Goal: Task Accomplishment & Management: Use online tool/utility

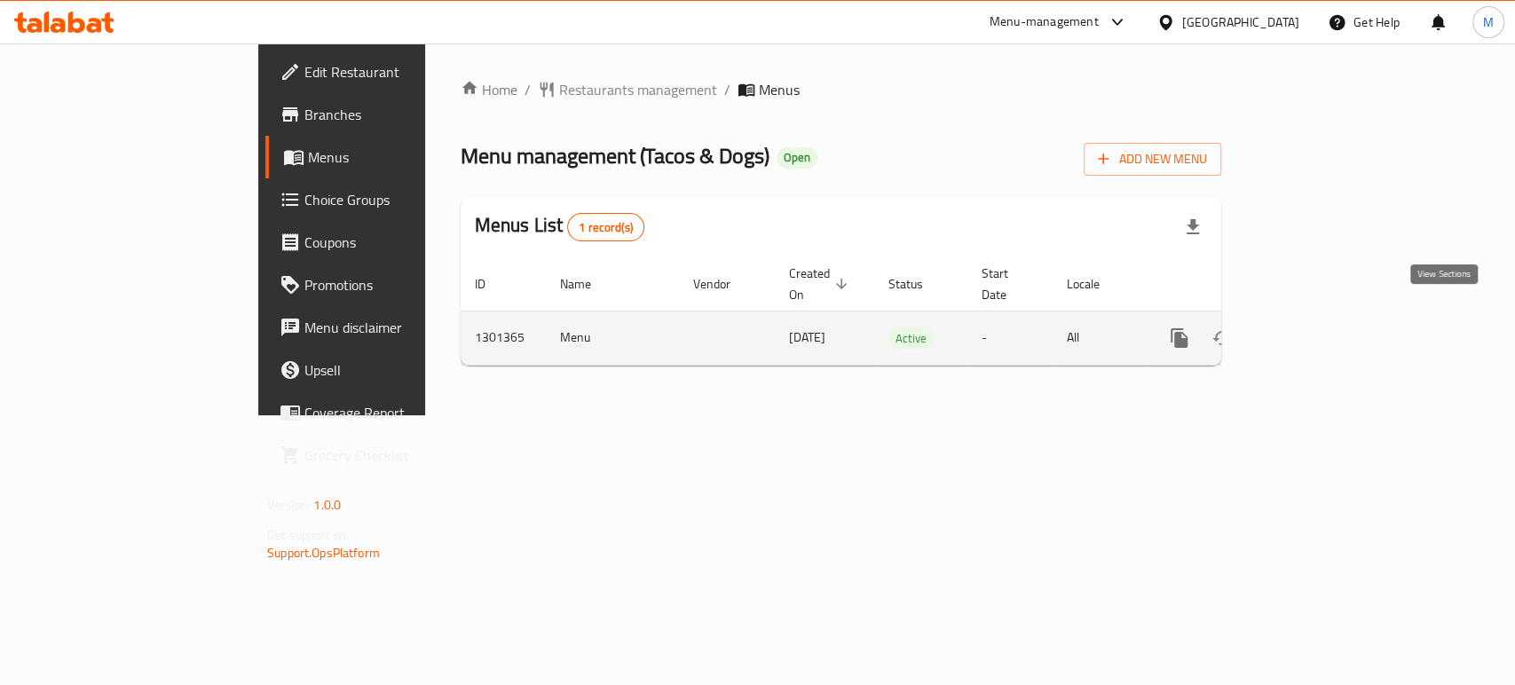
click at [1318, 328] on icon "enhanced table" at bounding box center [1307, 338] width 21 height 21
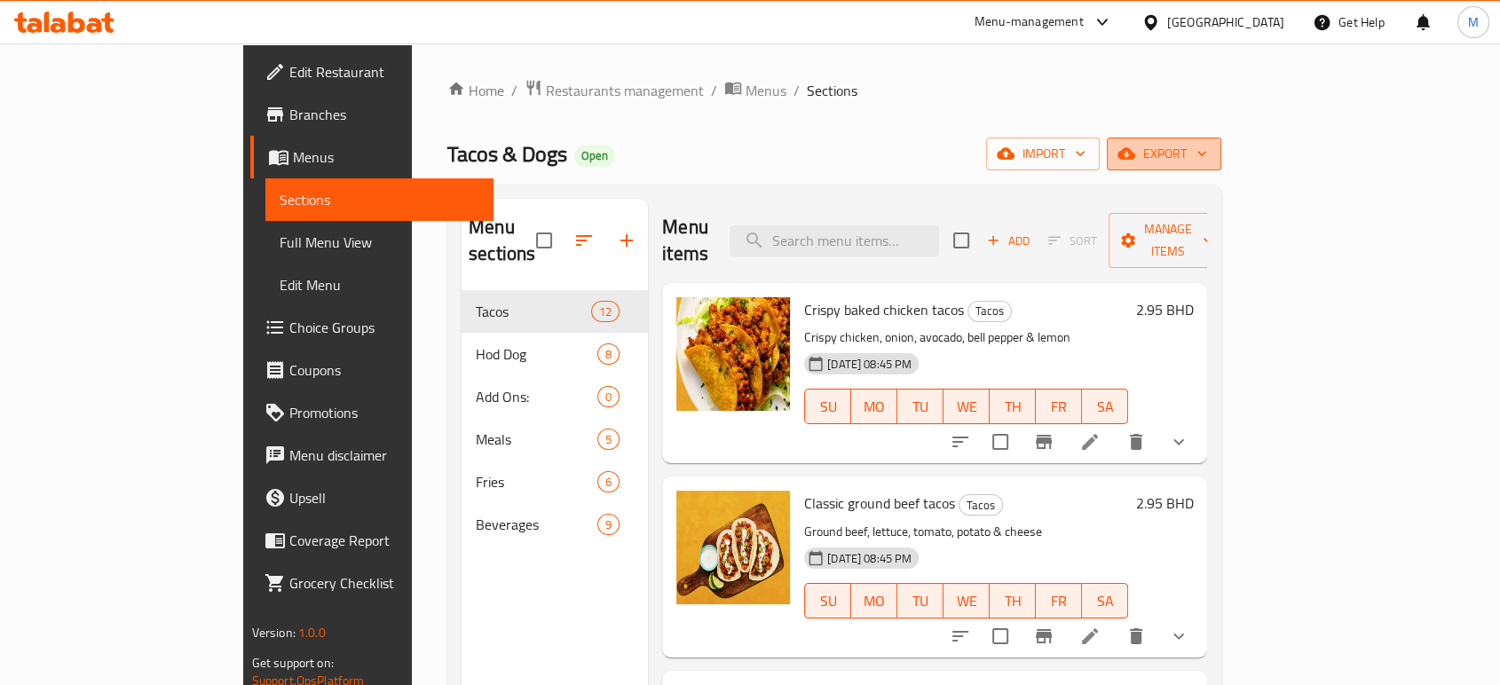
click at [1222, 140] on button "export" at bounding box center [1164, 154] width 115 height 33
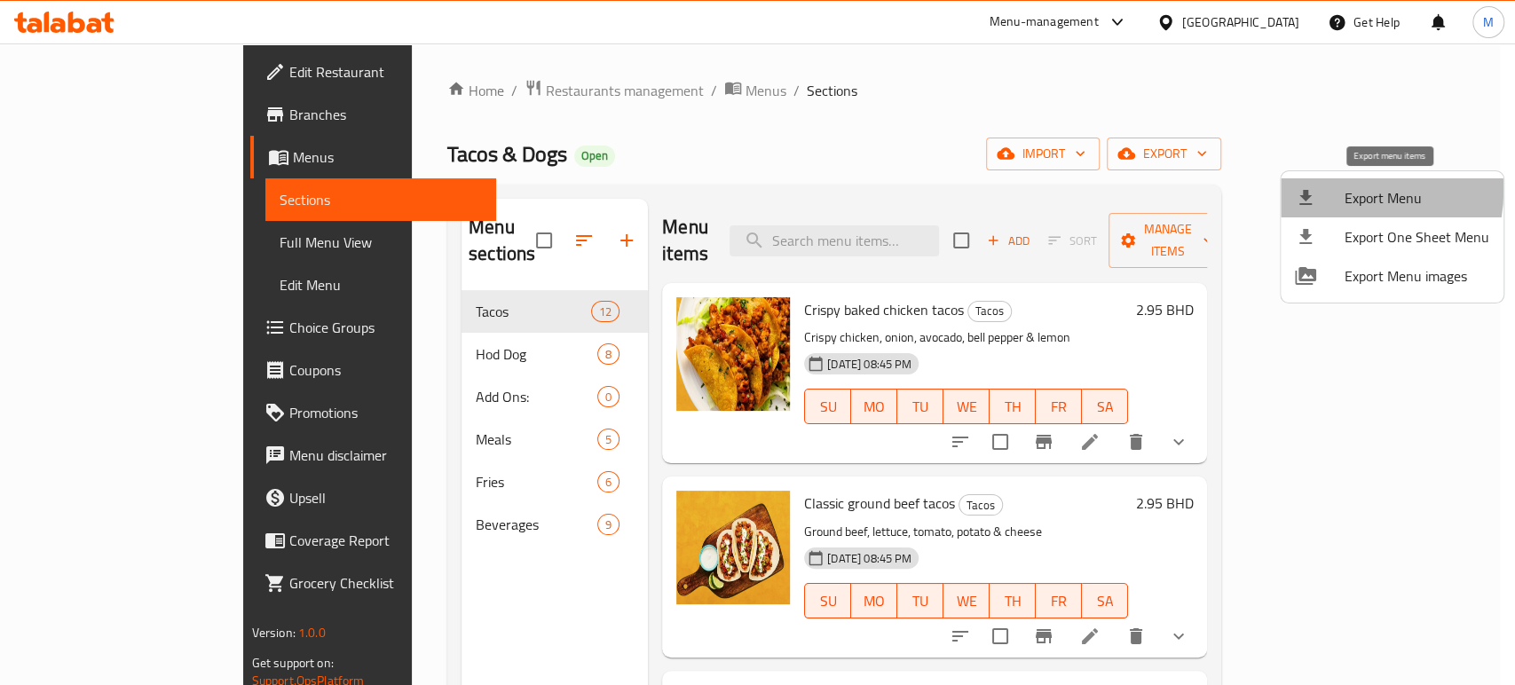
click at [1336, 190] on div at bounding box center [1320, 197] width 50 height 21
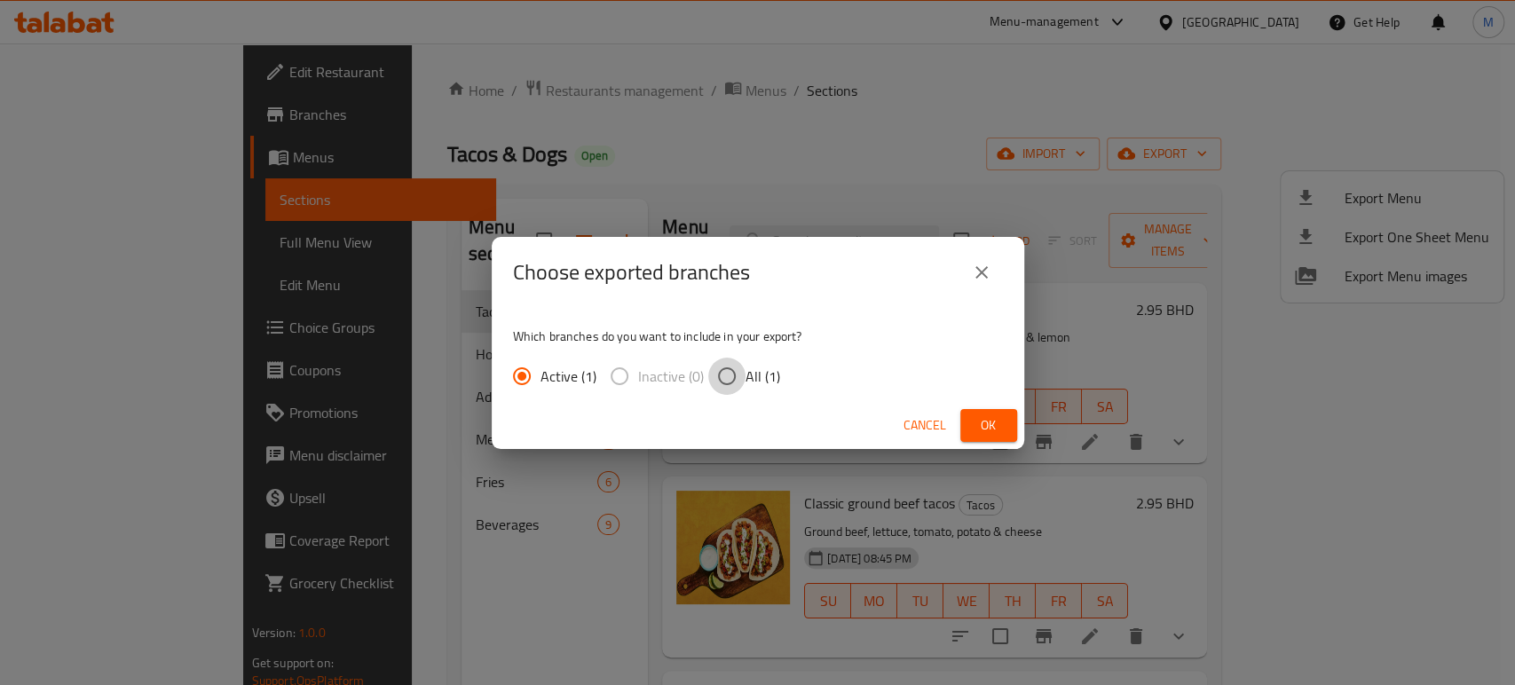
click at [722, 375] on input "All (1)" at bounding box center [726, 376] width 37 height 37
radio input "true"
click at [973, 424] on button "Ok" at bounding box center [989, 425] width 57 height 33
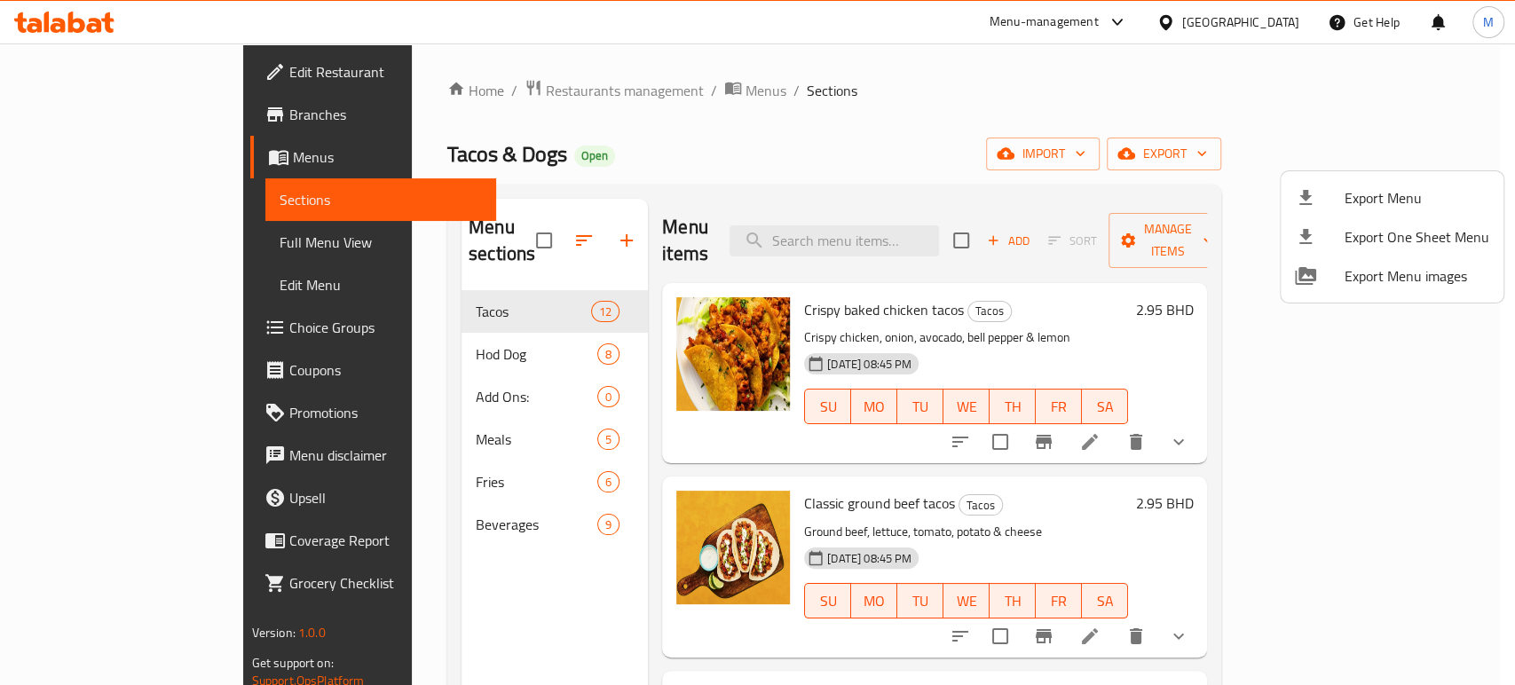
click at [1266, 21] on div at bounding box center [757, 342] width 1515 height 685
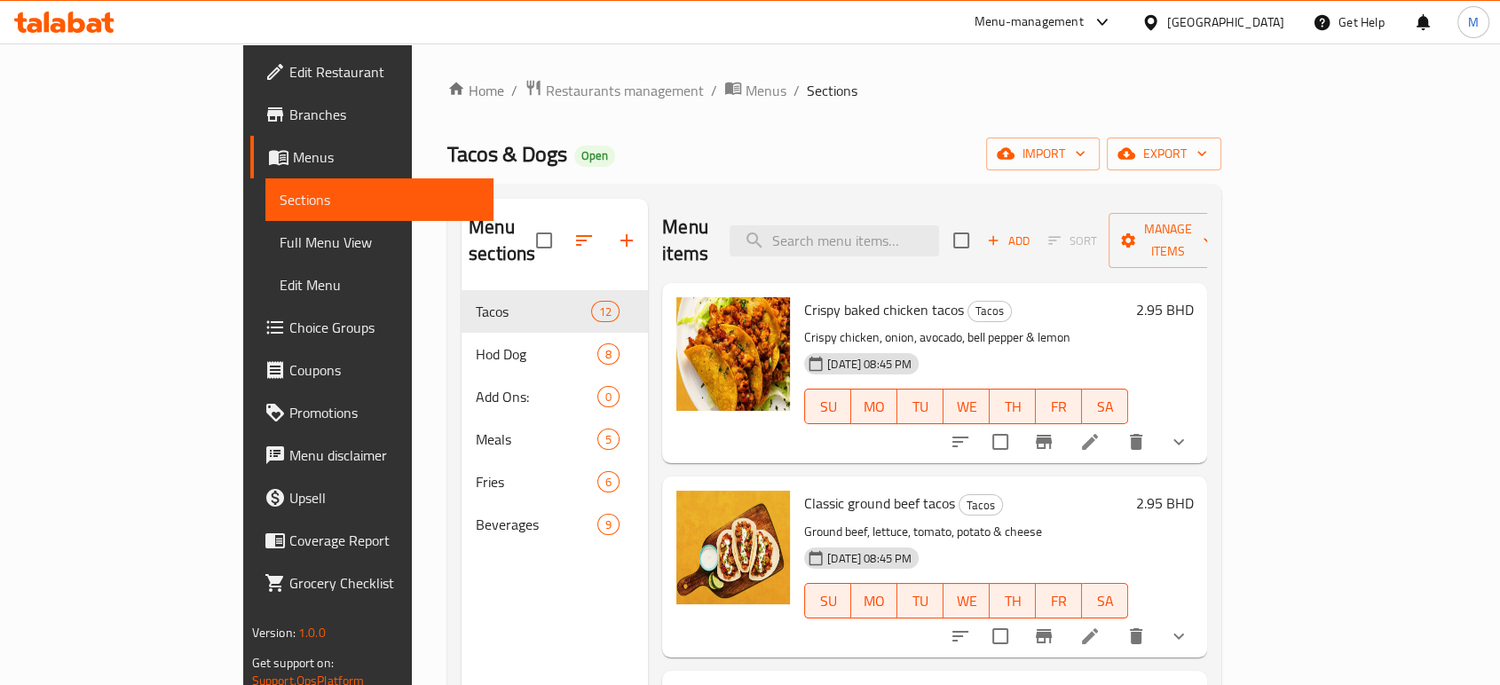
click at [1254, 29] on div "[GEOGRAPHIC_DATA]" at bounding box center [1225, 22] width 117 height 20
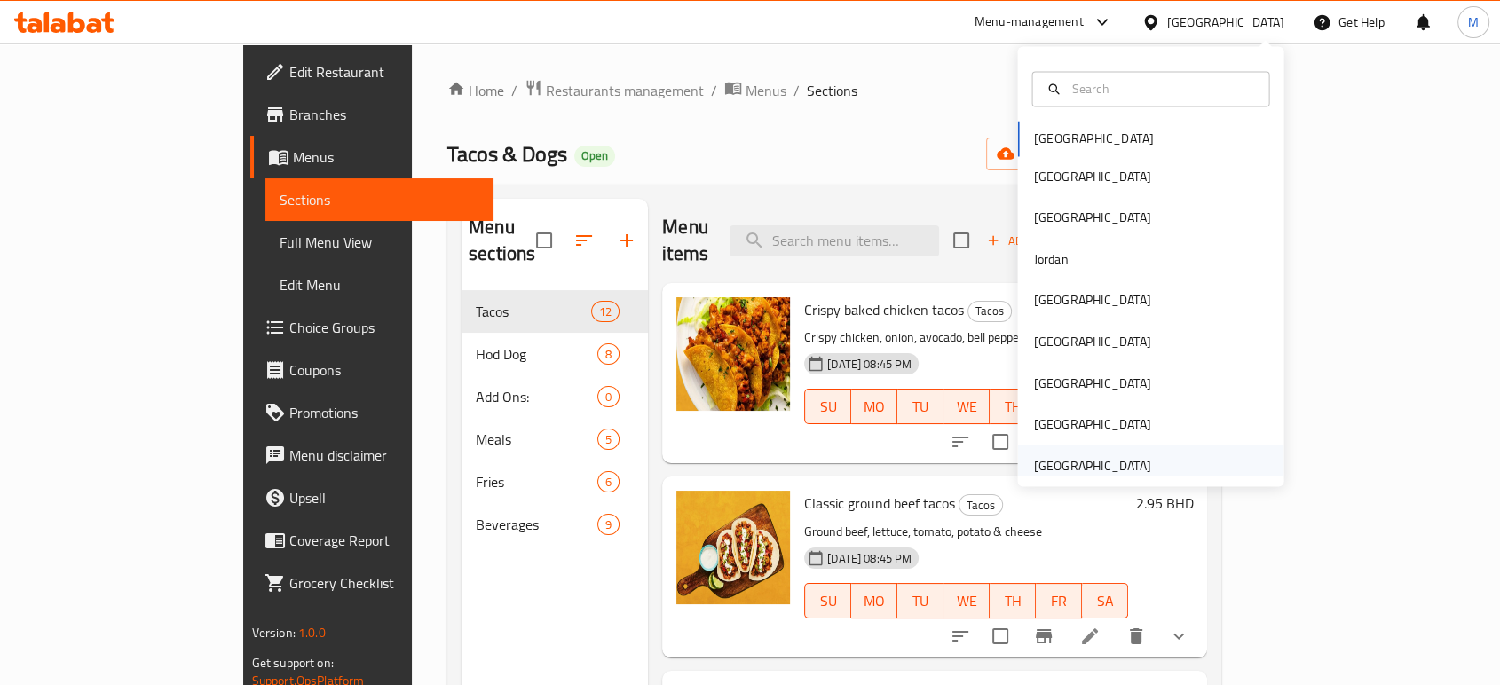
click at [1041, 467] on div "[GEOGRAPHIC_DATA]" at bounding box center [1091, 465] width 117 height 20
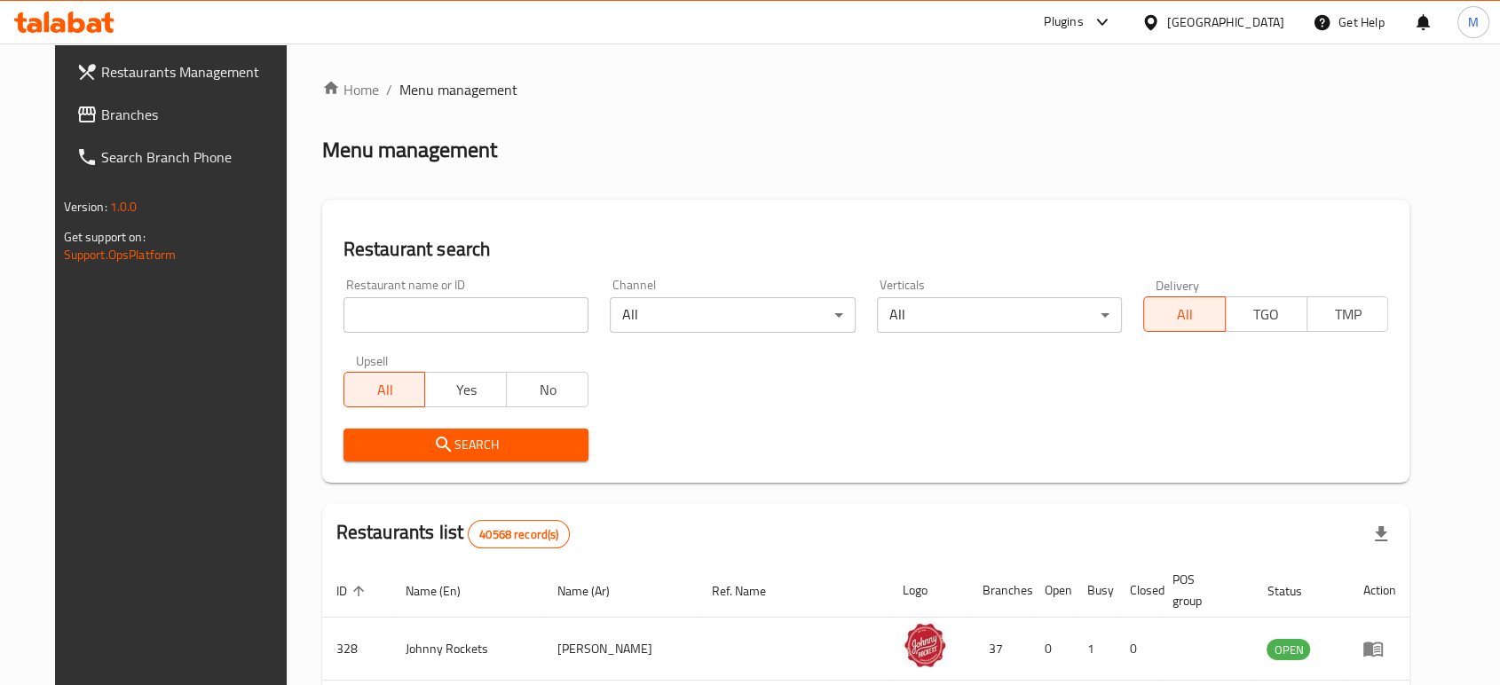
click at [432, 317] on input "search" at bounding box center [466, 315] width 245 height 36
paste input "703704"
type input "703704"
click at [436, 450] on icon "submit" at bounding box center [443, 444] width 15 height 15
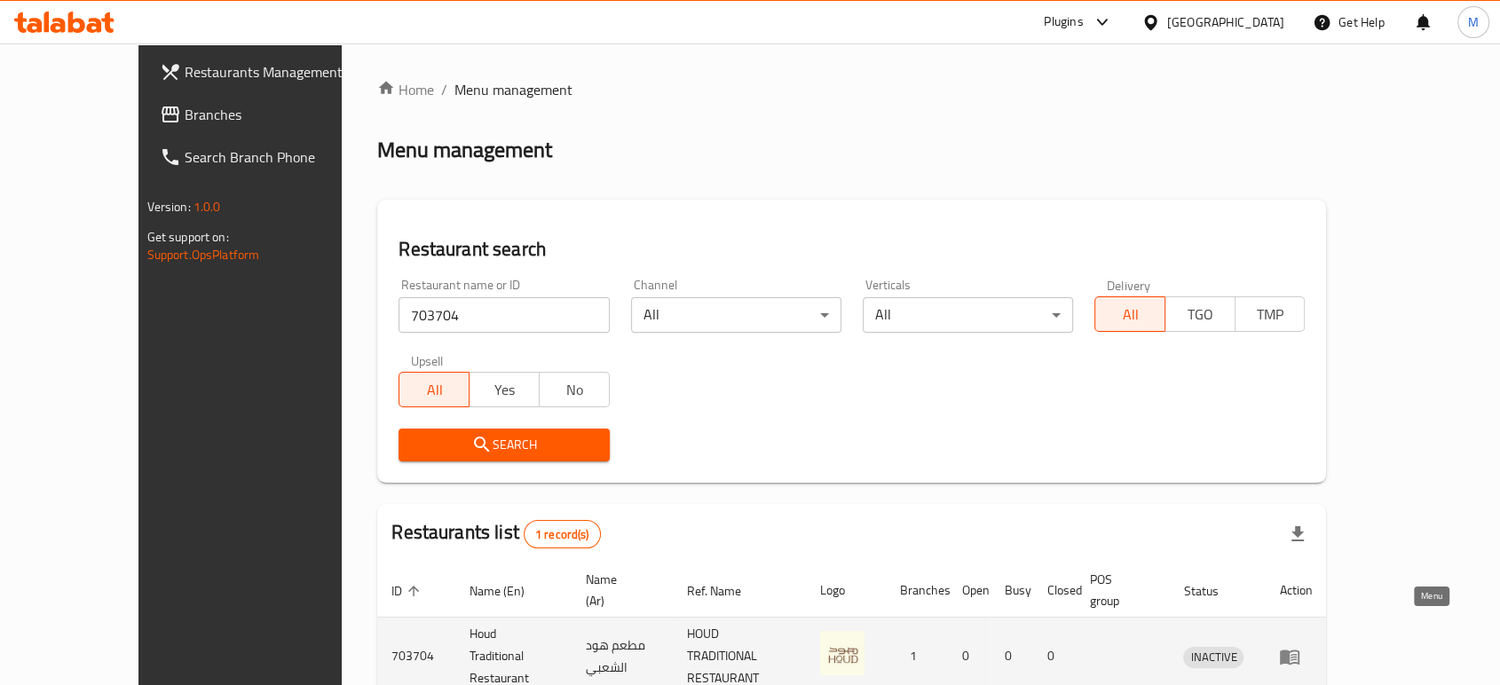
click at [1301, 646] on icon "enhanced table" at bounding box center [1289, 656] width 21 height 21
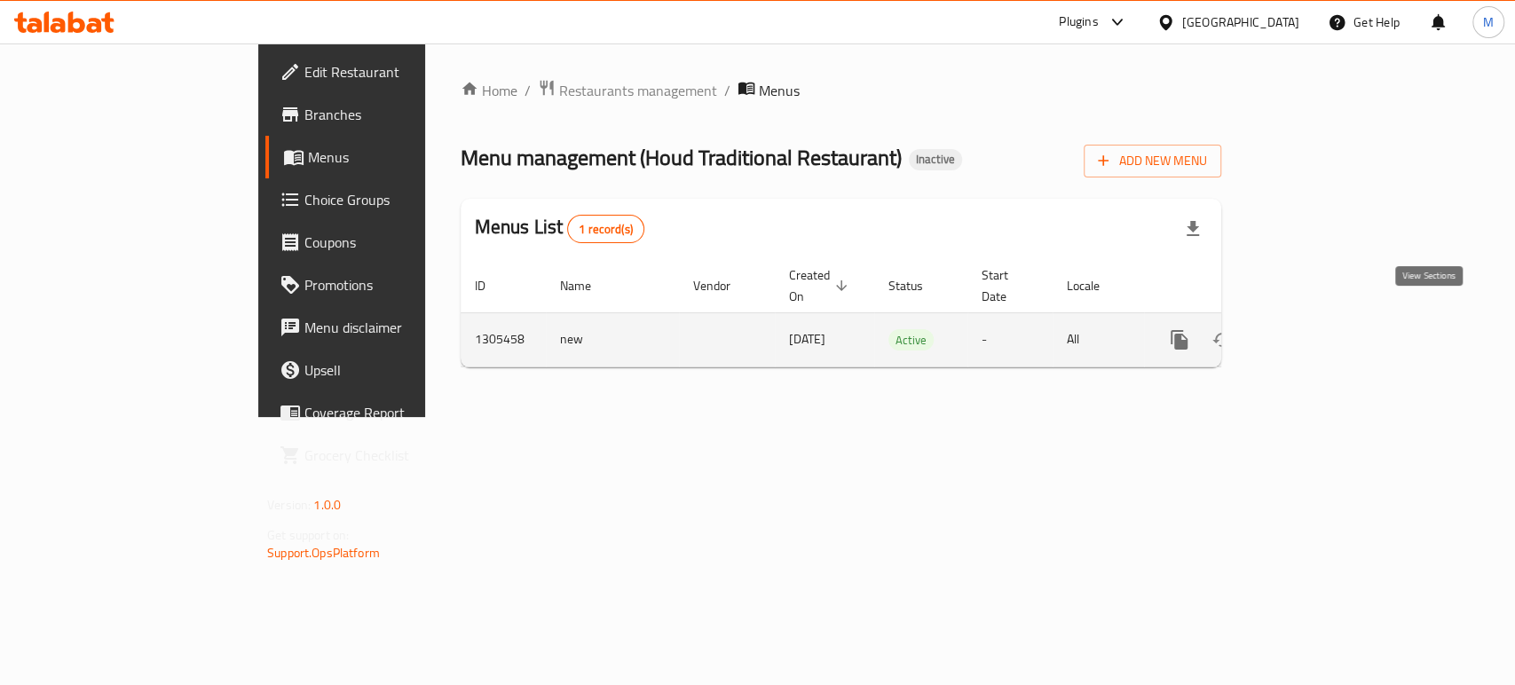
click at [1318, 329] on icon "enhanced table" at bounding box center [1307, 339] width 21 height 21
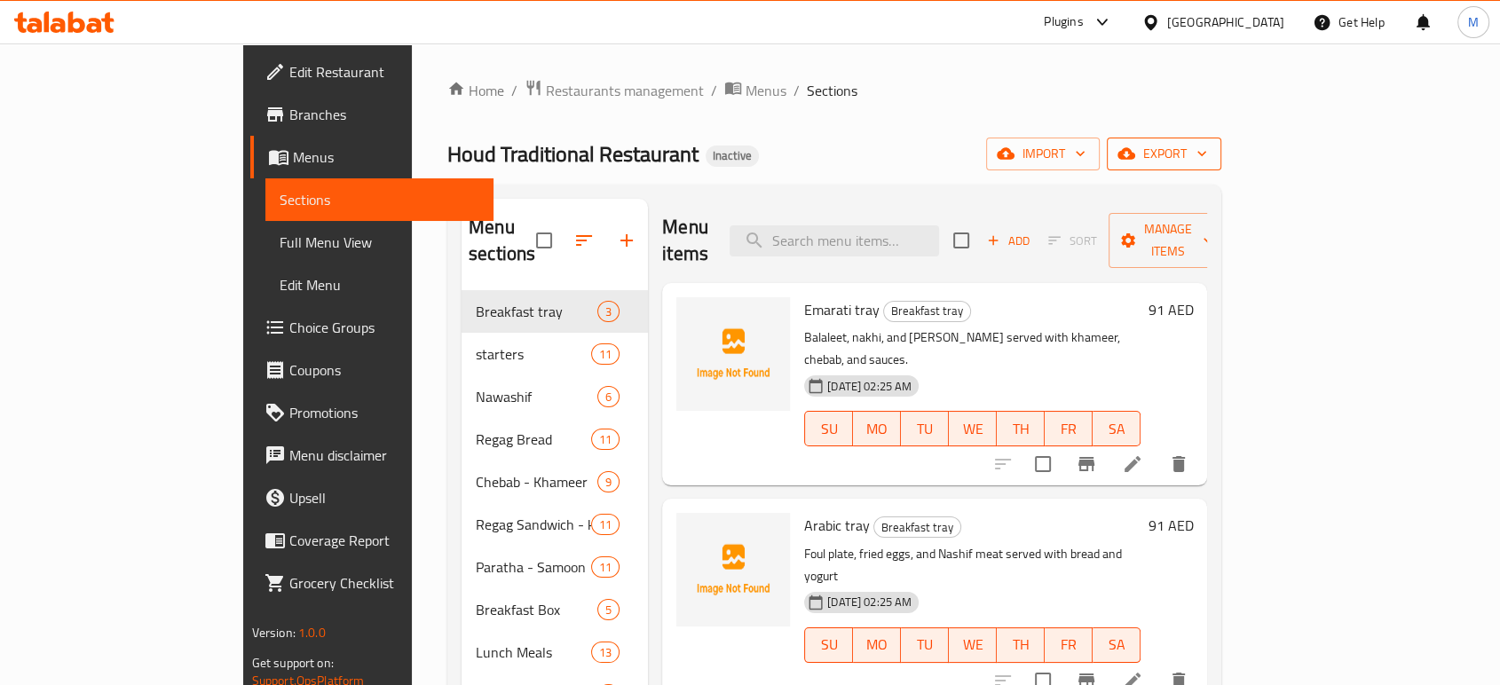
click at [1207, 153] on span "export" at bounding box center [1164, 154] width 86 height 22
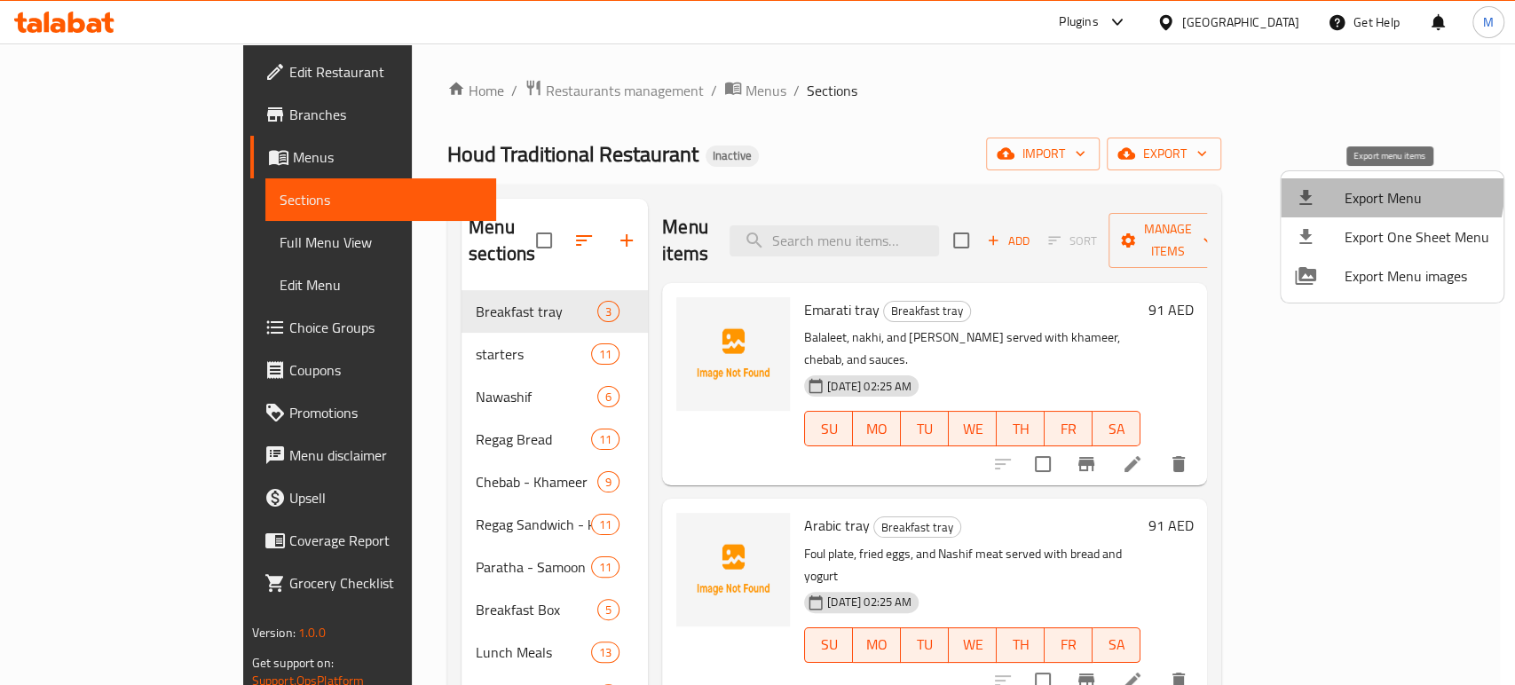
click at [1363, 188] on span "Export Menu" at bounding box center [1417, 197] width 145 height 21
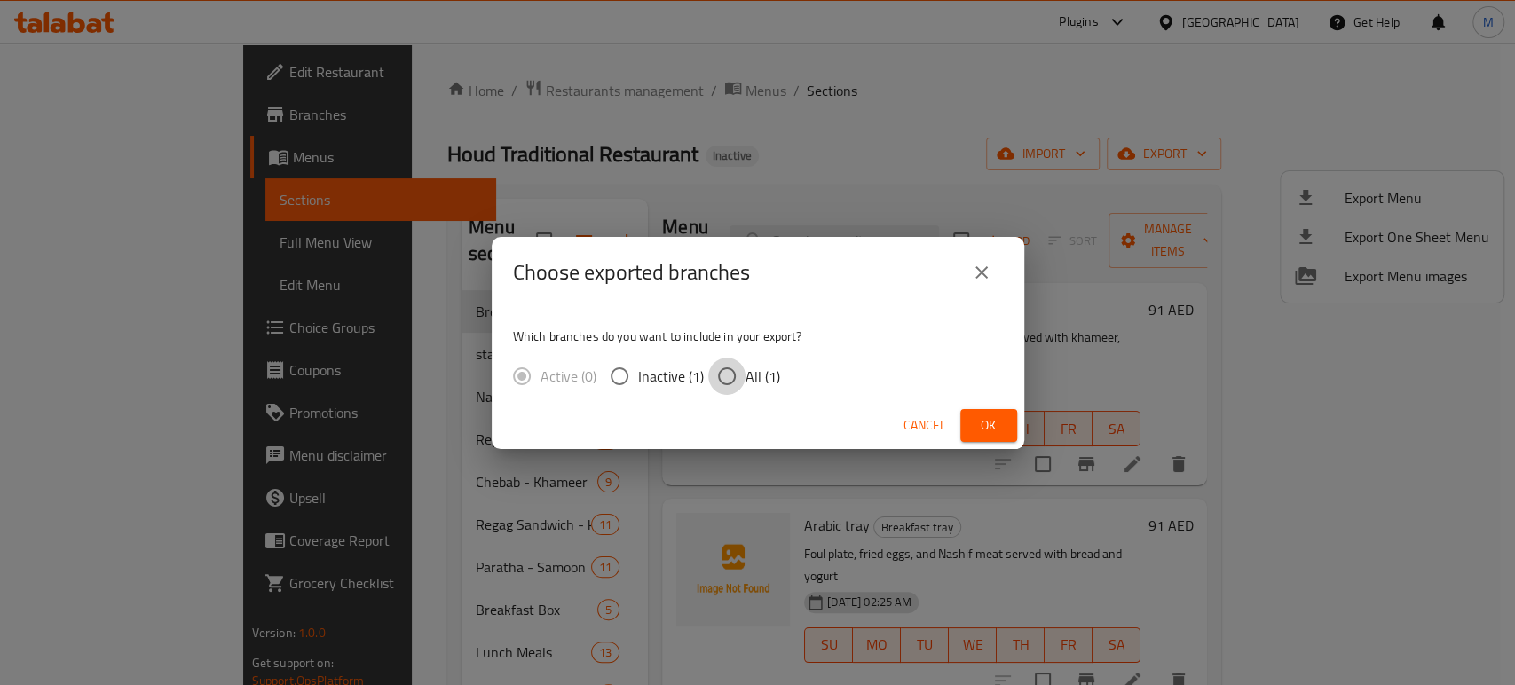
click at [729, 374] on input "All (1)" at bounding box center [726, 376] width 37 height 37
radio input "true"
click at [995, 422] on span "Ok" at bounding box center [989, 426] width 28 height 22
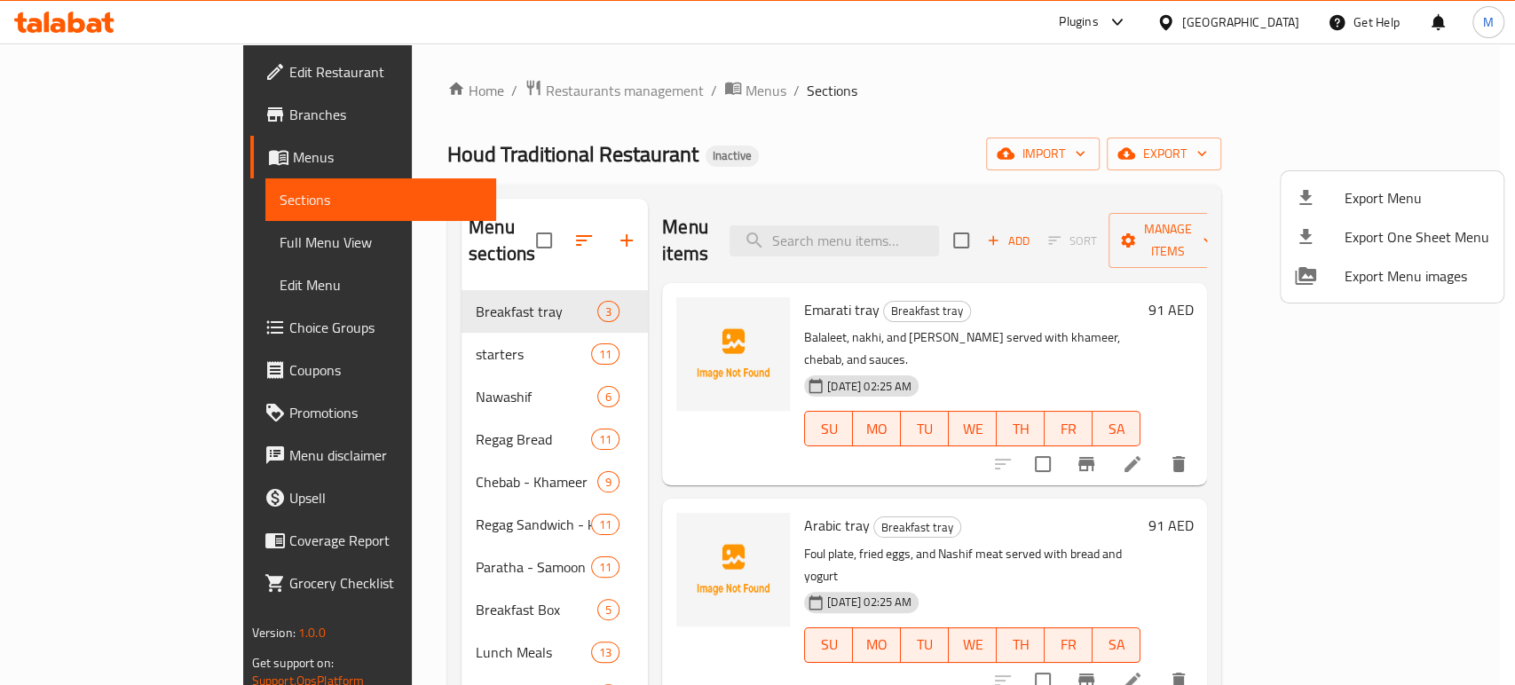
click at [447, 493] on div at bounding box center [757, 342] width 1515 height 685
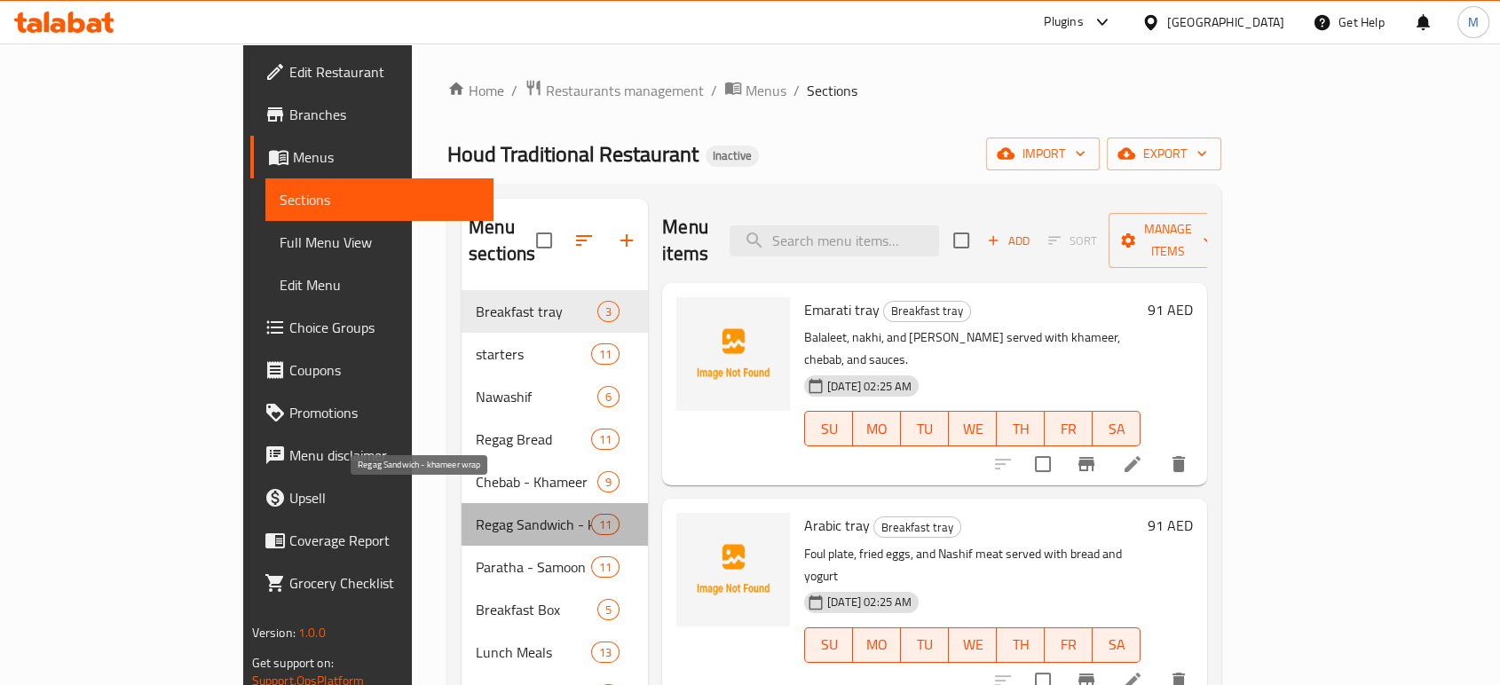
click at [476, 514] on span "Regag Sandwich - khameer wrap" at bounding box center [533, 524] width 115 height 21
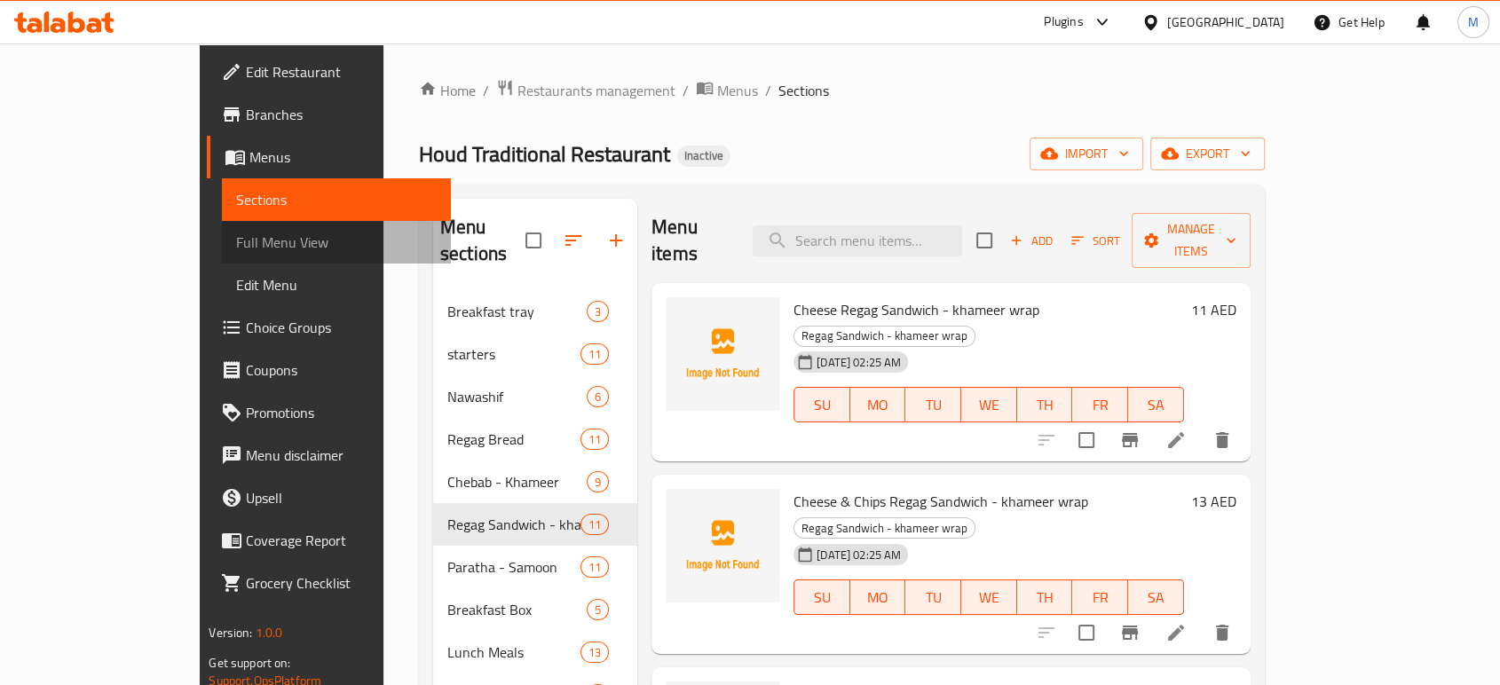
click at [236, 244] on span "Full Menu View" at bounding box center [336, 242] width 200 height 21
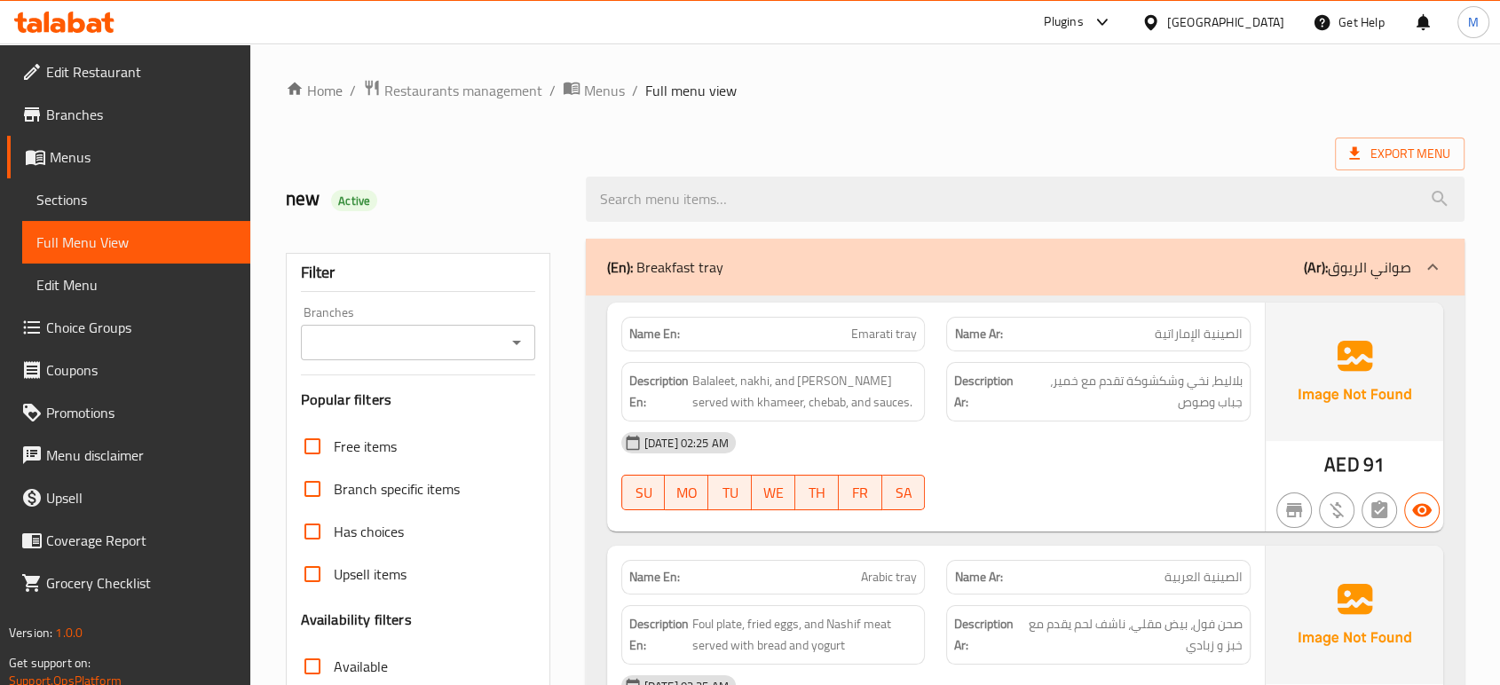
click at [1091, 468] on div "[DATE] 02:25 AM SU MO TU WE TH FR SA" at bounding box center [936, 471] width 651 height 99
click at [1050, 445] on div "[DATE] 02:25 AM" at bounding box center [936, 443] width 651 height 43
click at [1062, 453] on div "[DATE] 02:25 AM" at bounding box center [936, 443] width 651 height 43
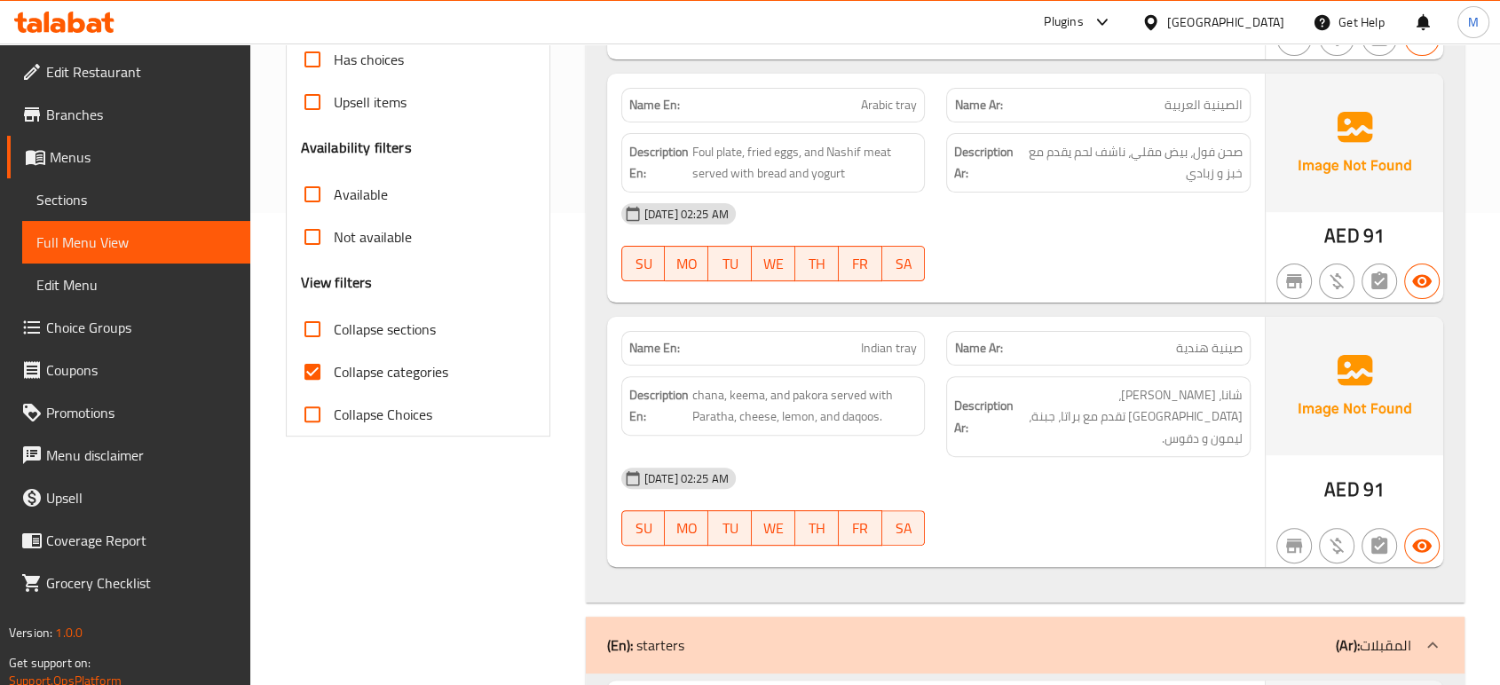
scroll to position [473, 0]
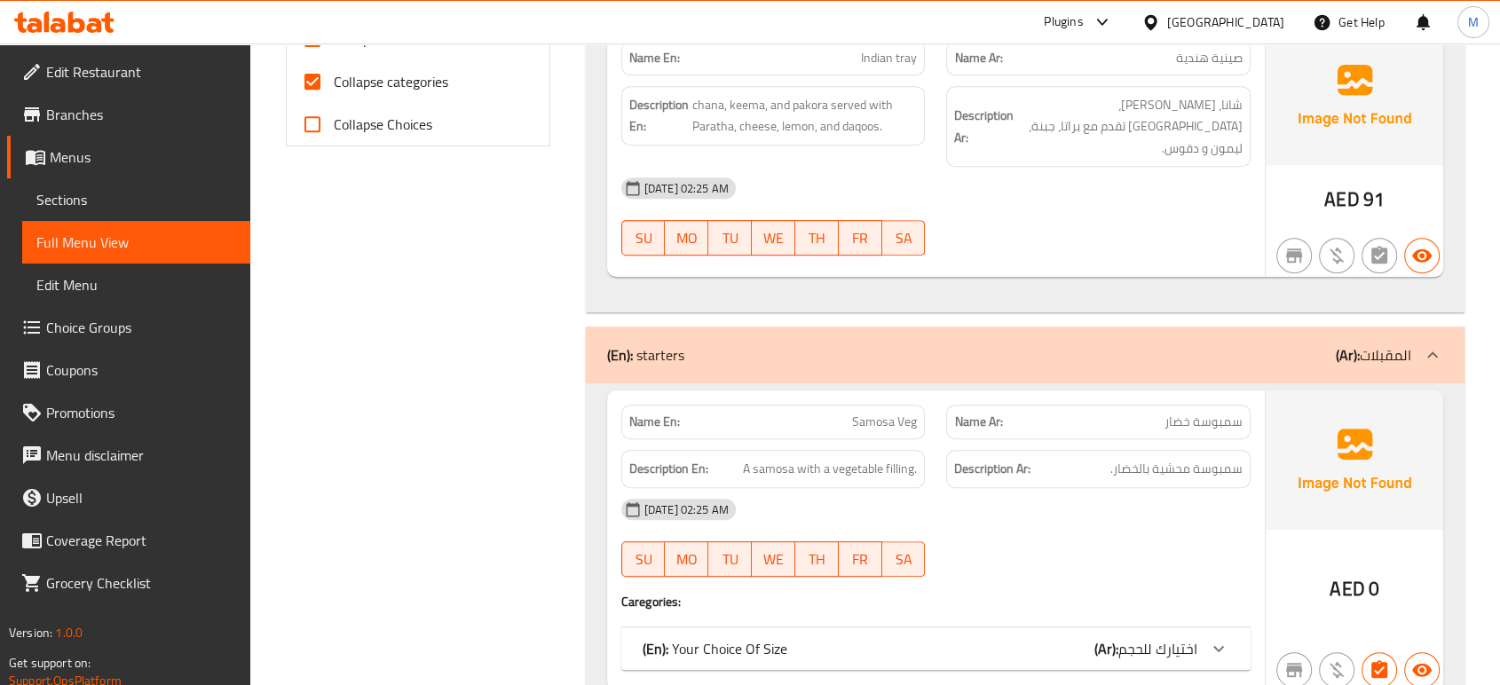
scroll to position [788, 0]
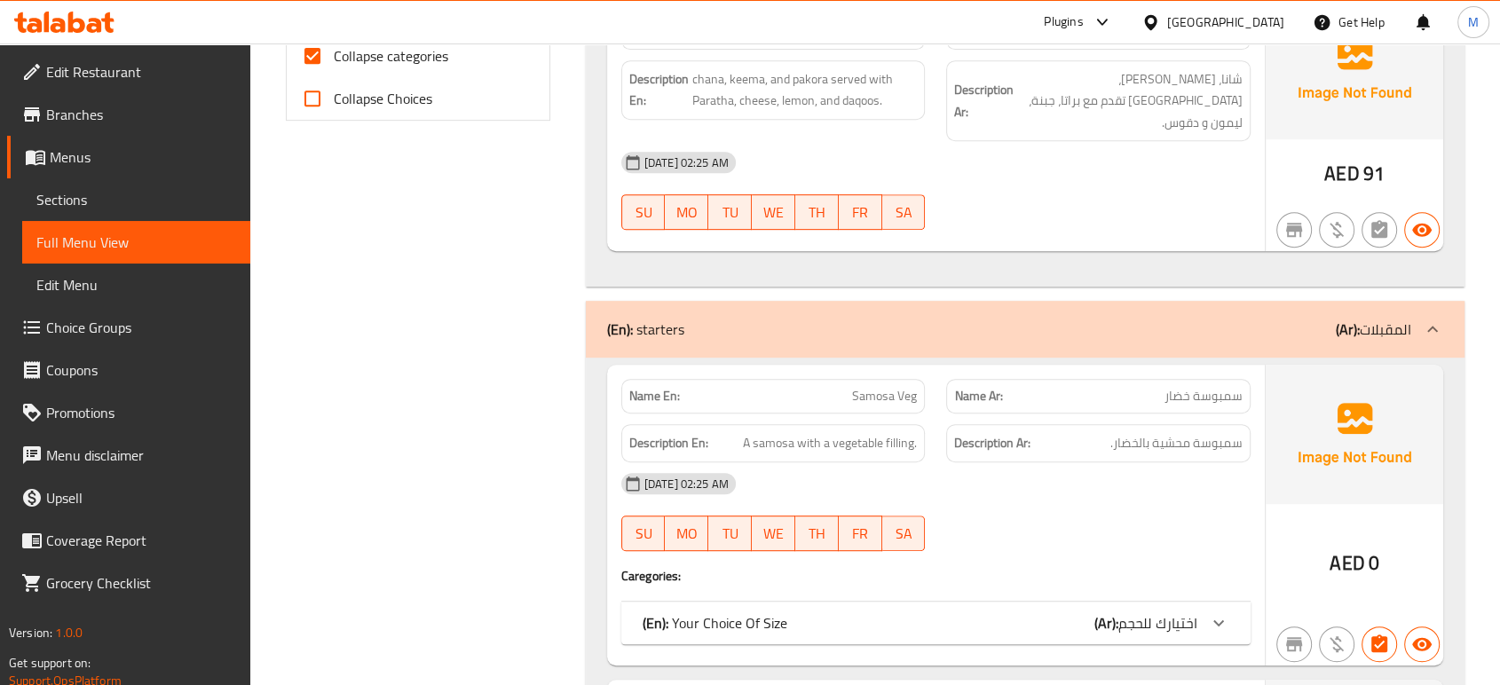
click at [1072, 613] on div "(En): Your Choice Of Size (Ar): اختيارك للحجم" at bounding box center [920, 623] width 555 height 21
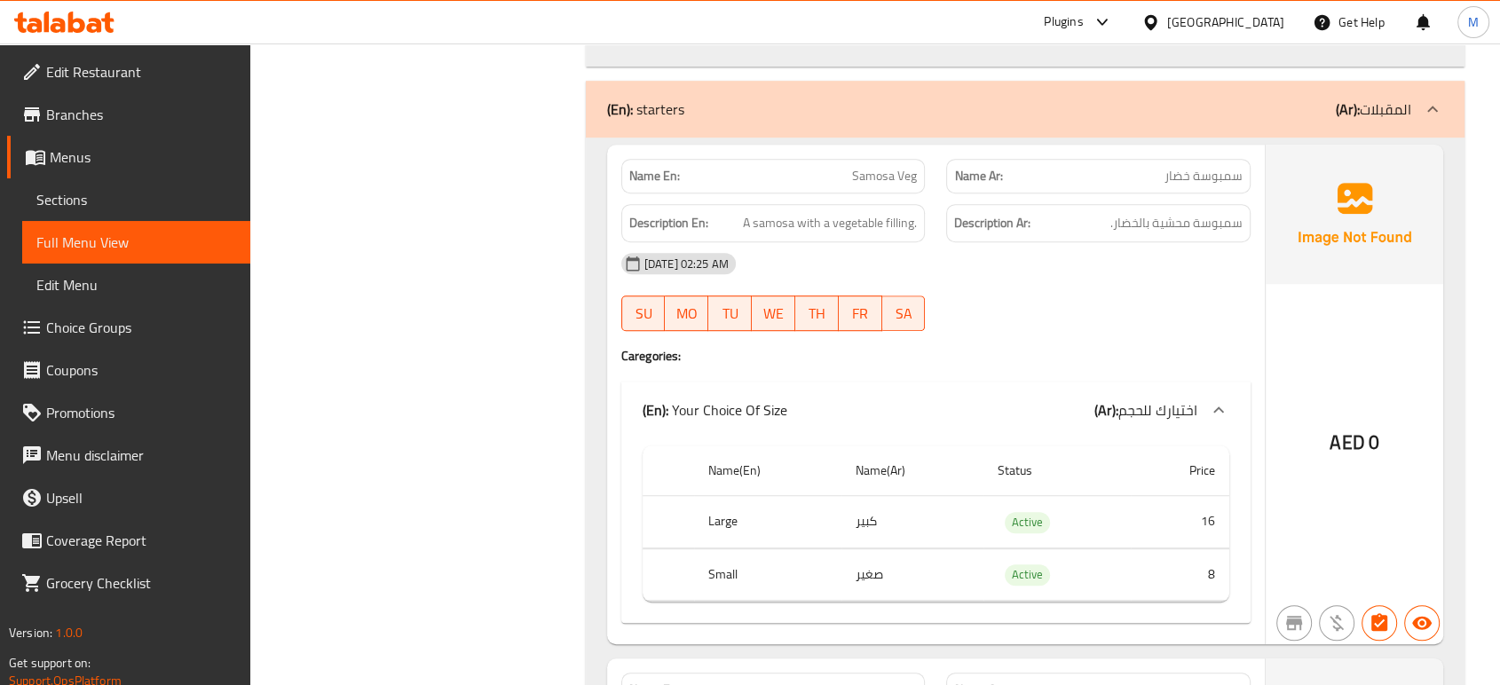
scroll to position [1039, 0]
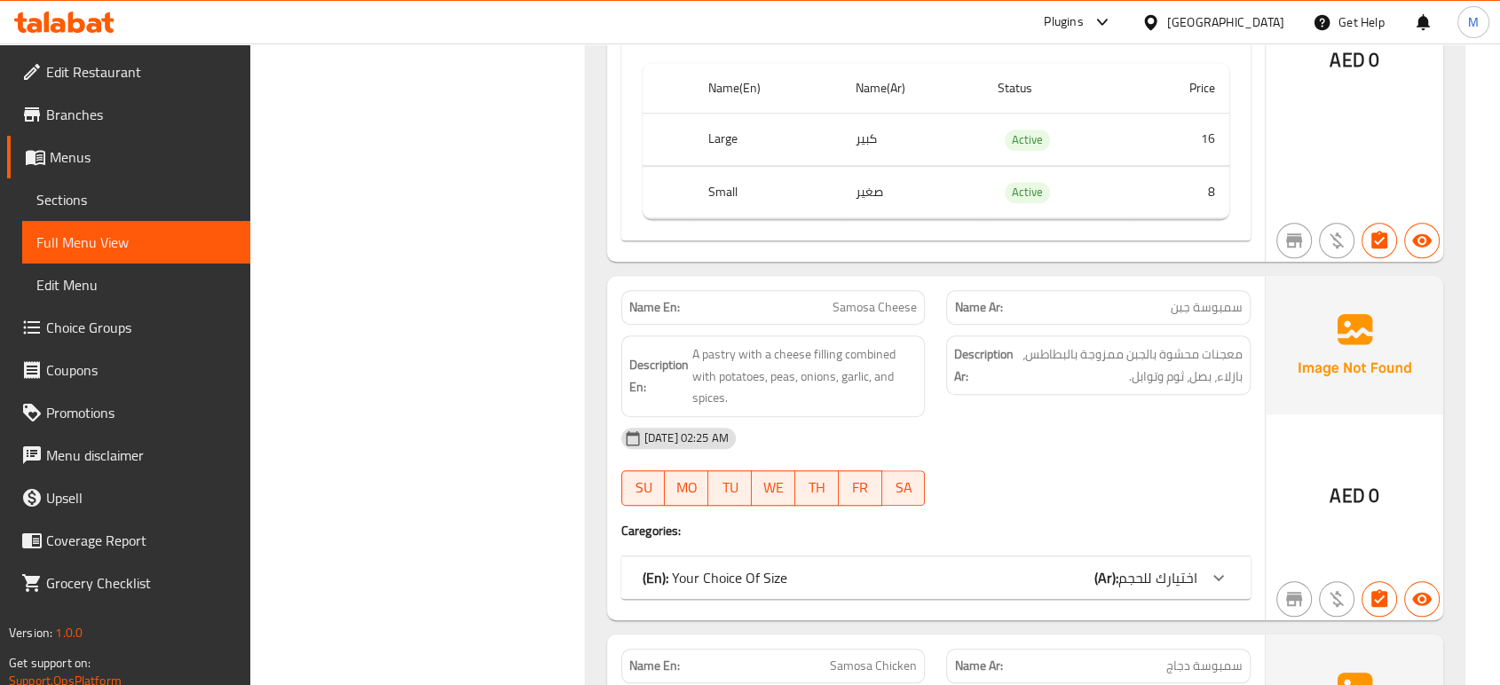
scroll to position [1394, 0]
click at [930, 36] on div "(En): Your Choice Of Size (Ar): اختيارك للحجم" at bounding box center [920, 24] width 555 height 21
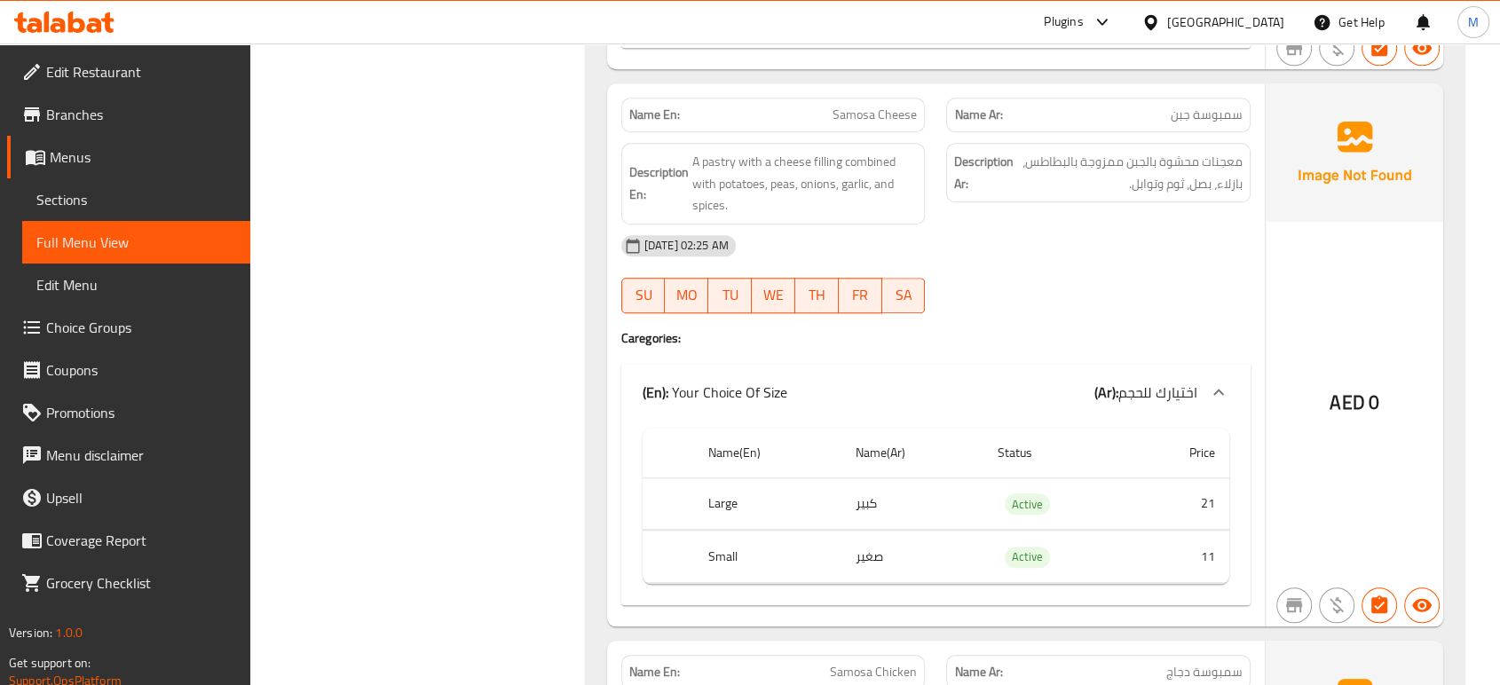
scroll to position [1591, 0]
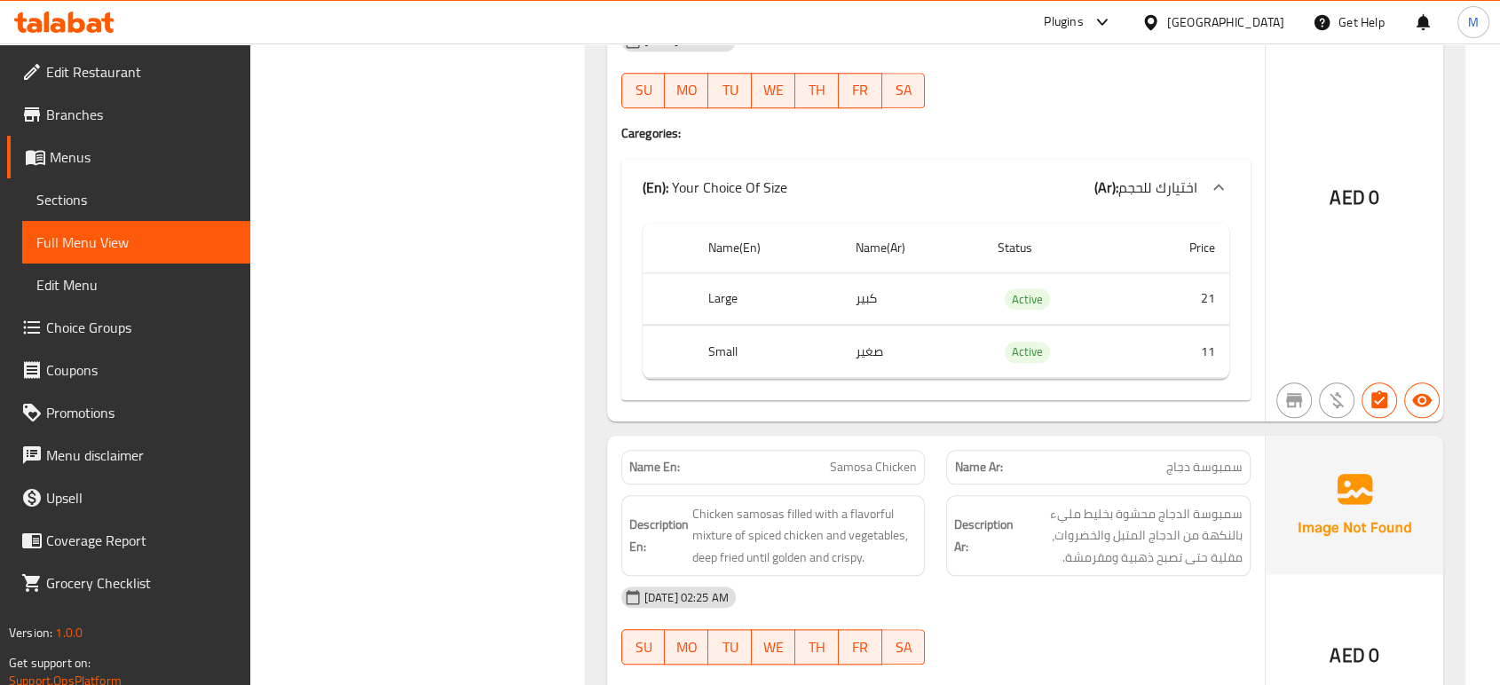
scroll to position [1828, 0]
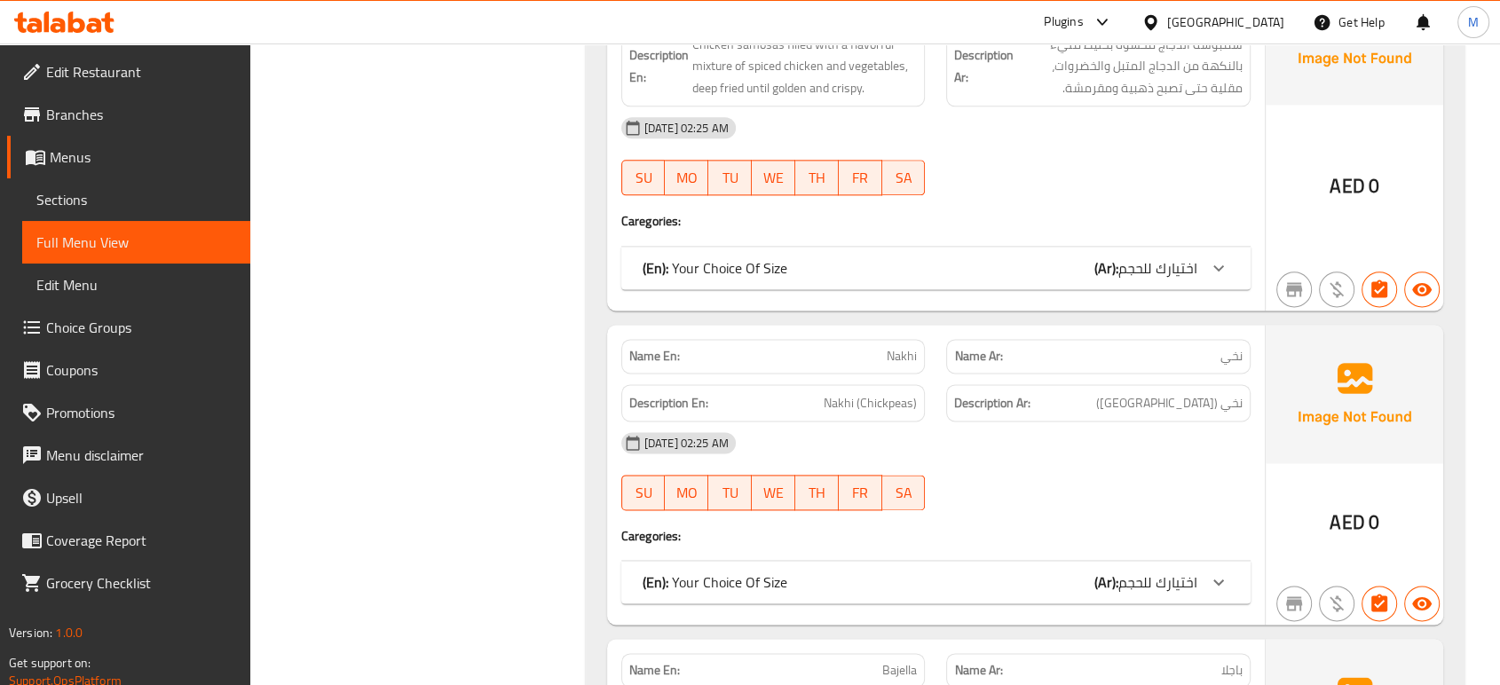
scroll to position [2262, 0]
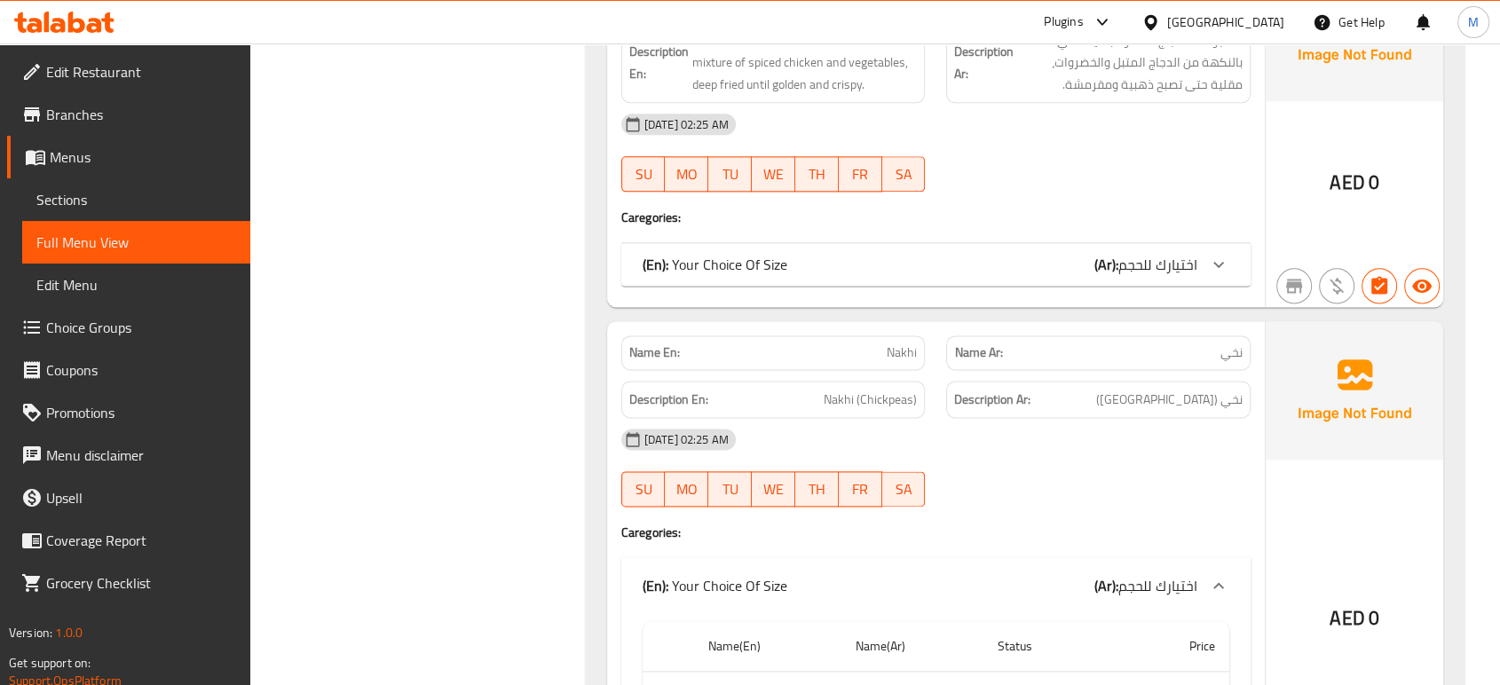
click at [1091, 496] on div at bounding box center [1099, 506] width 326 height 21
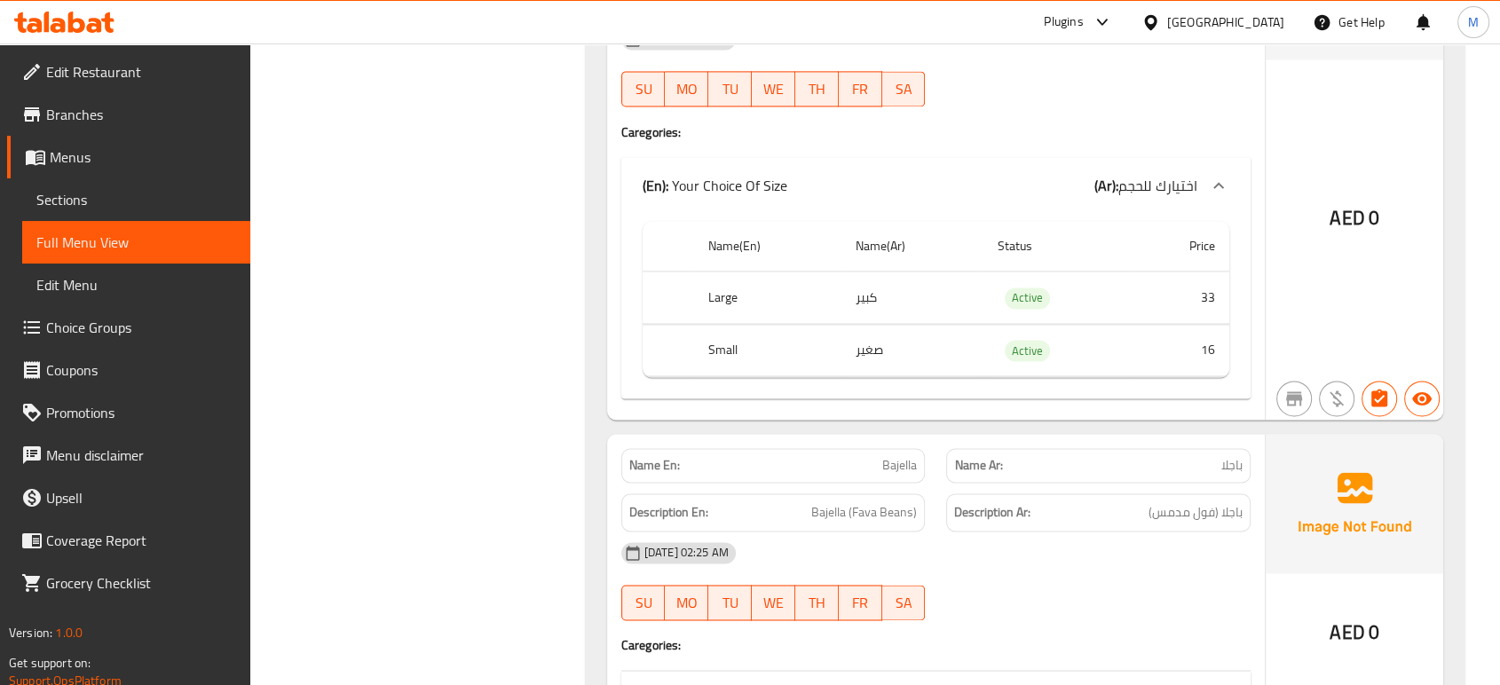
scroll to position [2696, 0]
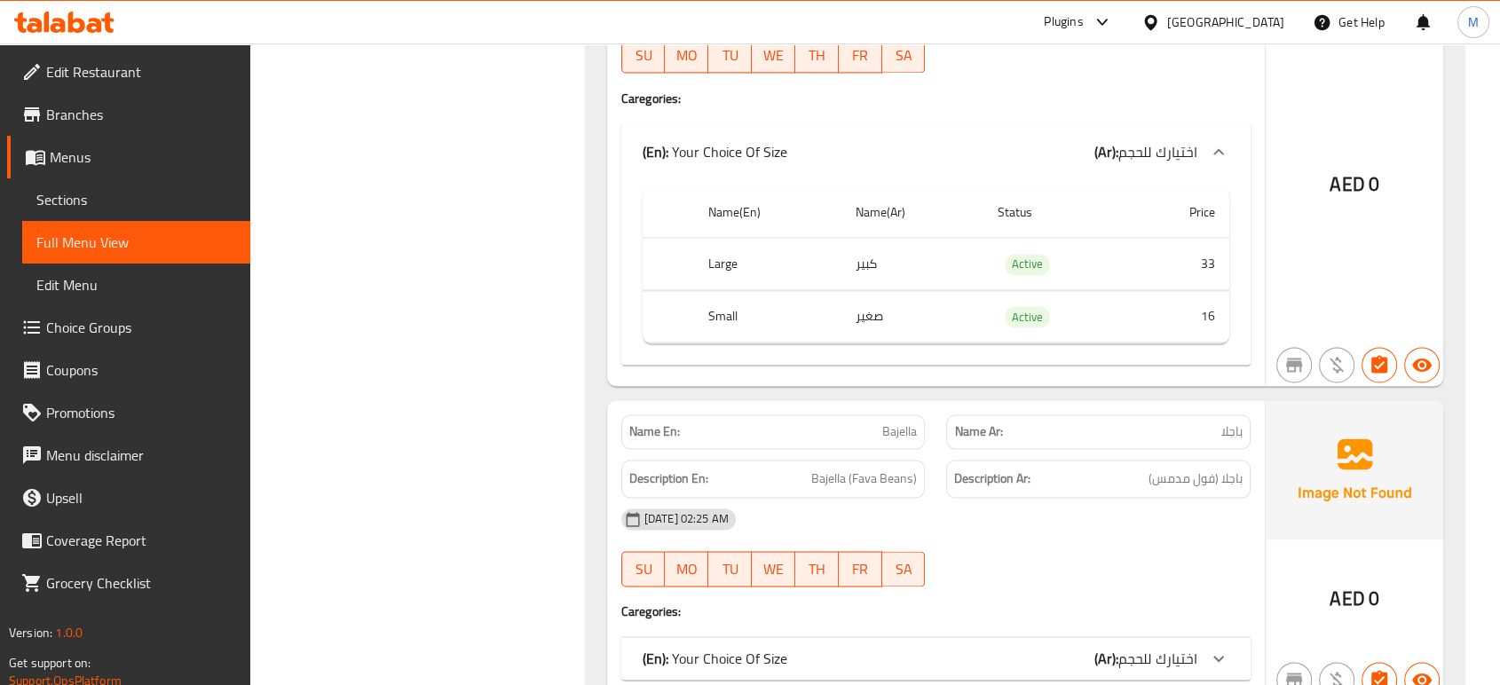
click at [1000, 576] on div at bounding box center [1099, 586] width 326 height 21
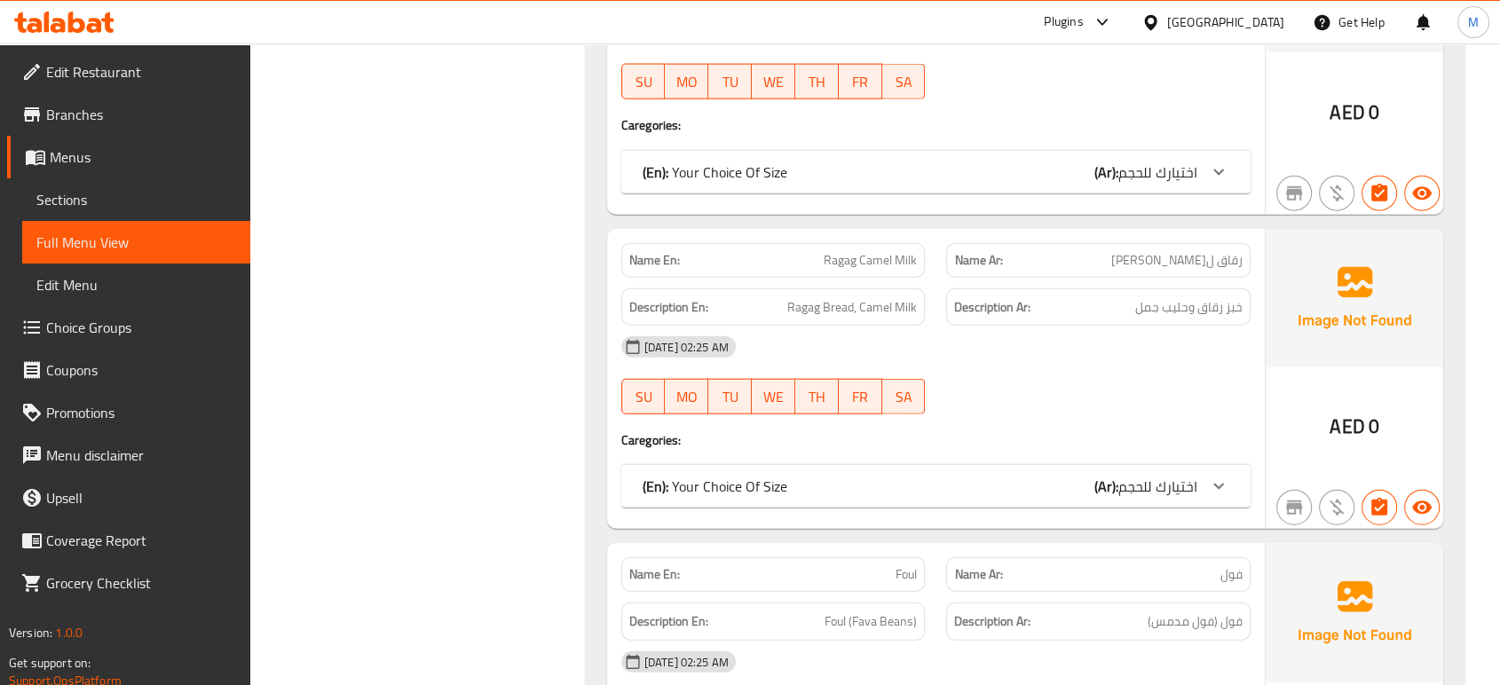
scroll to position [4155, 0]
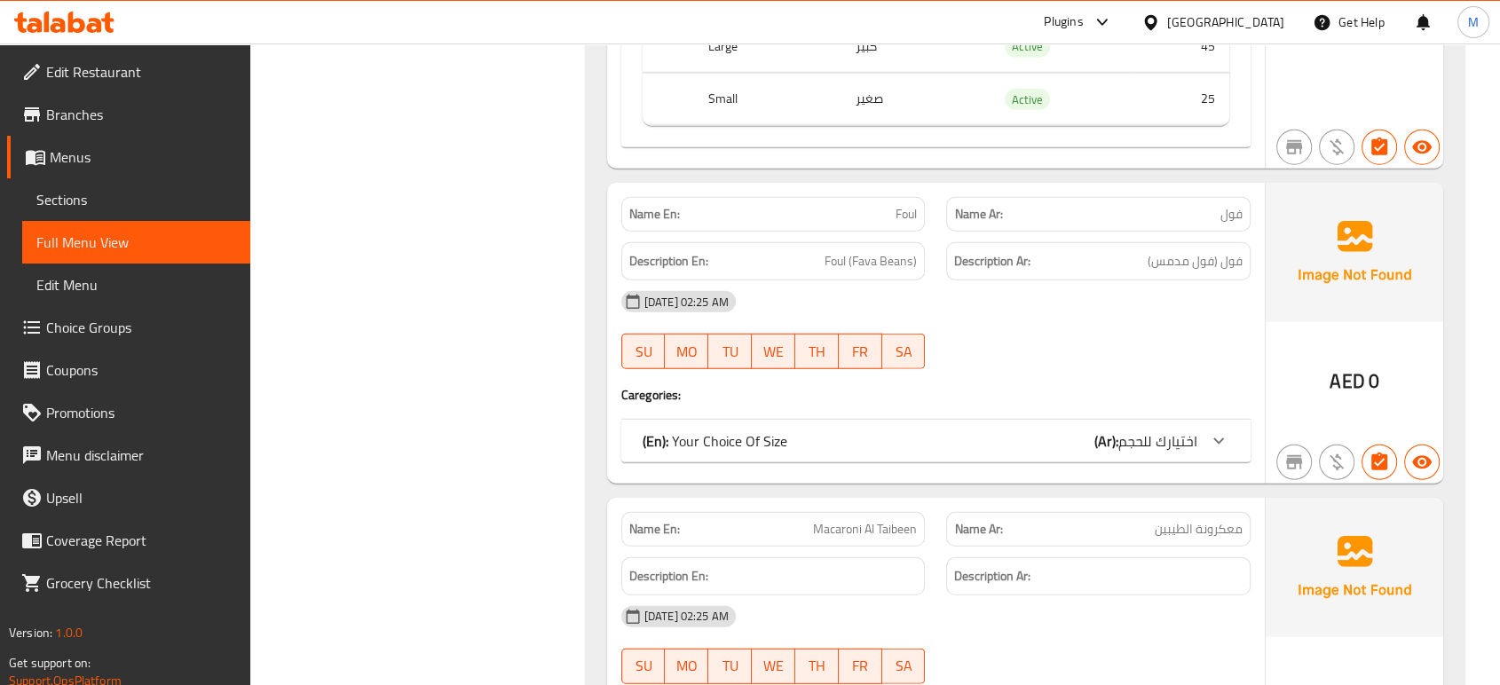
scroll to position [4748, 0]
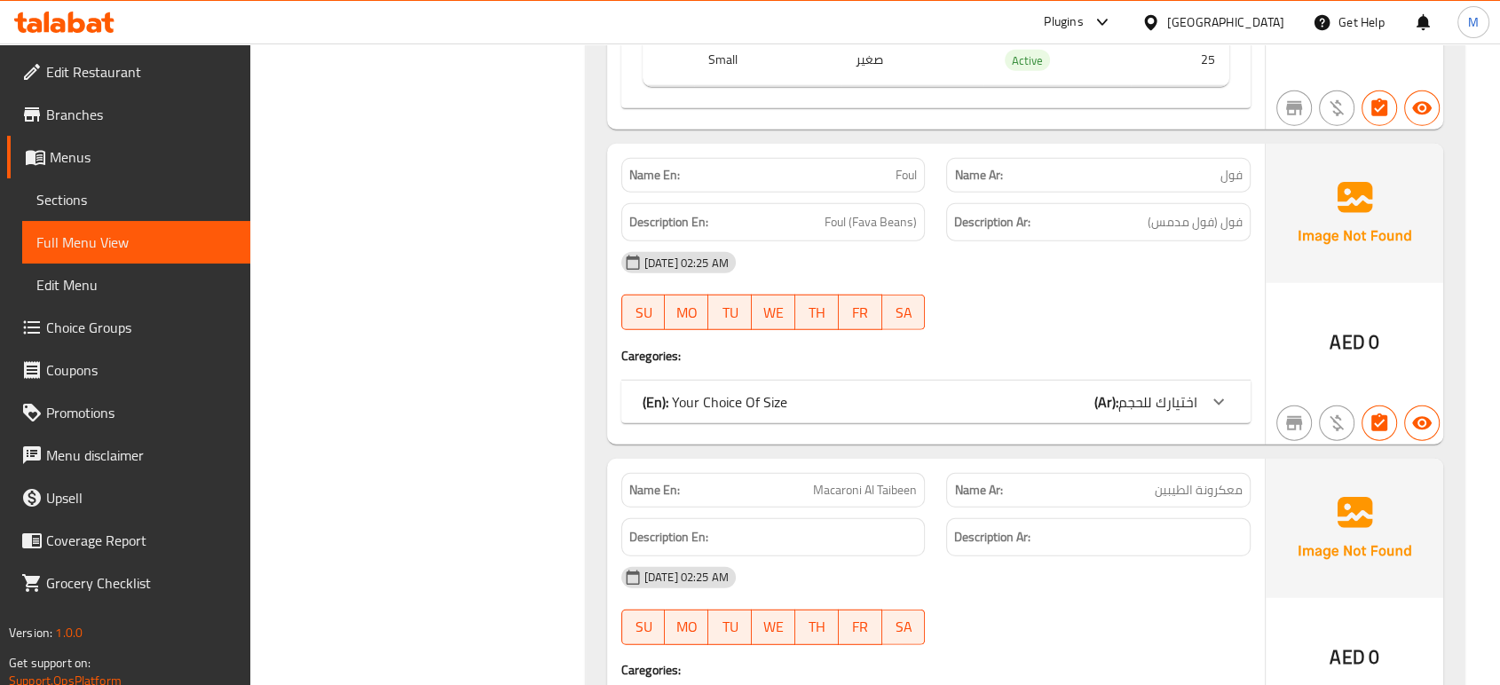
click at [1133, 597] on div "[DATE] 02:25 AM SU MO TU WE TH FR SA" at bounding box center [936, 606] width 651 height 99
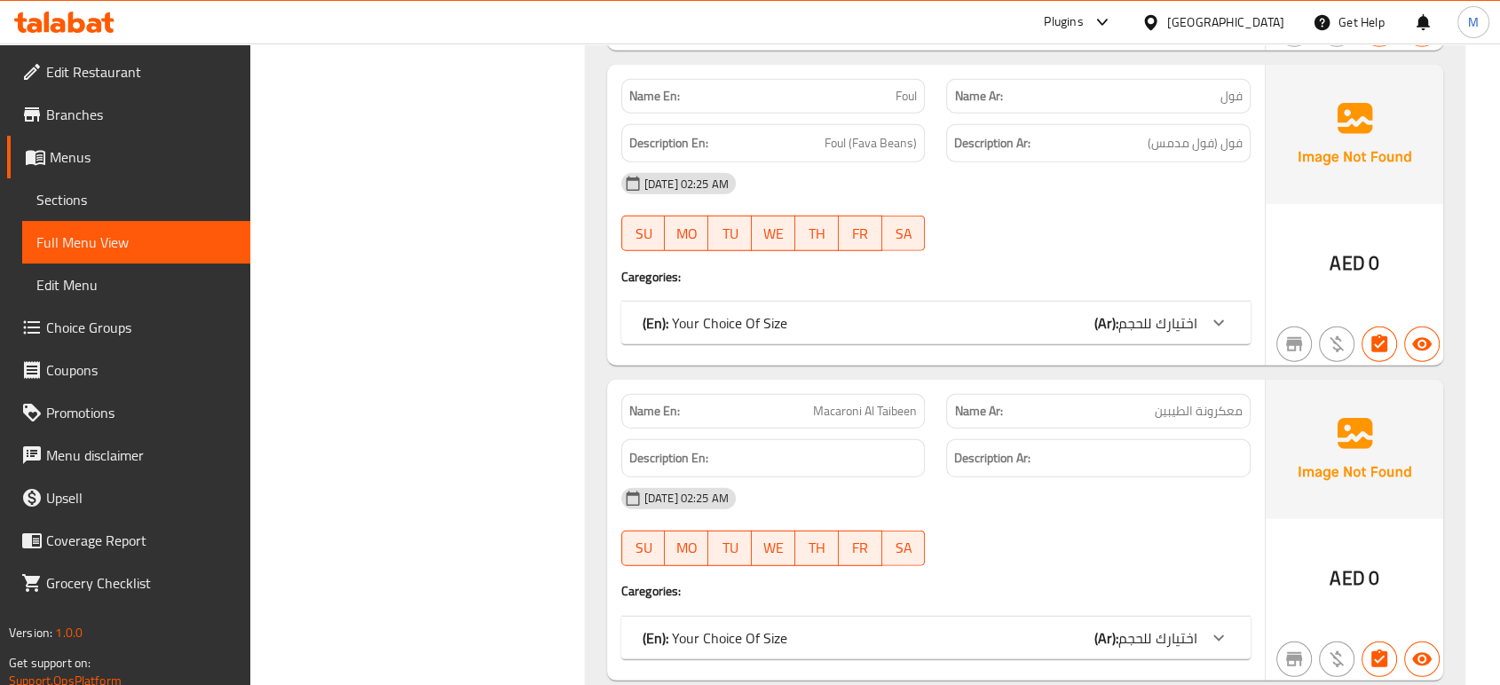
scroll to position [4866, 0]
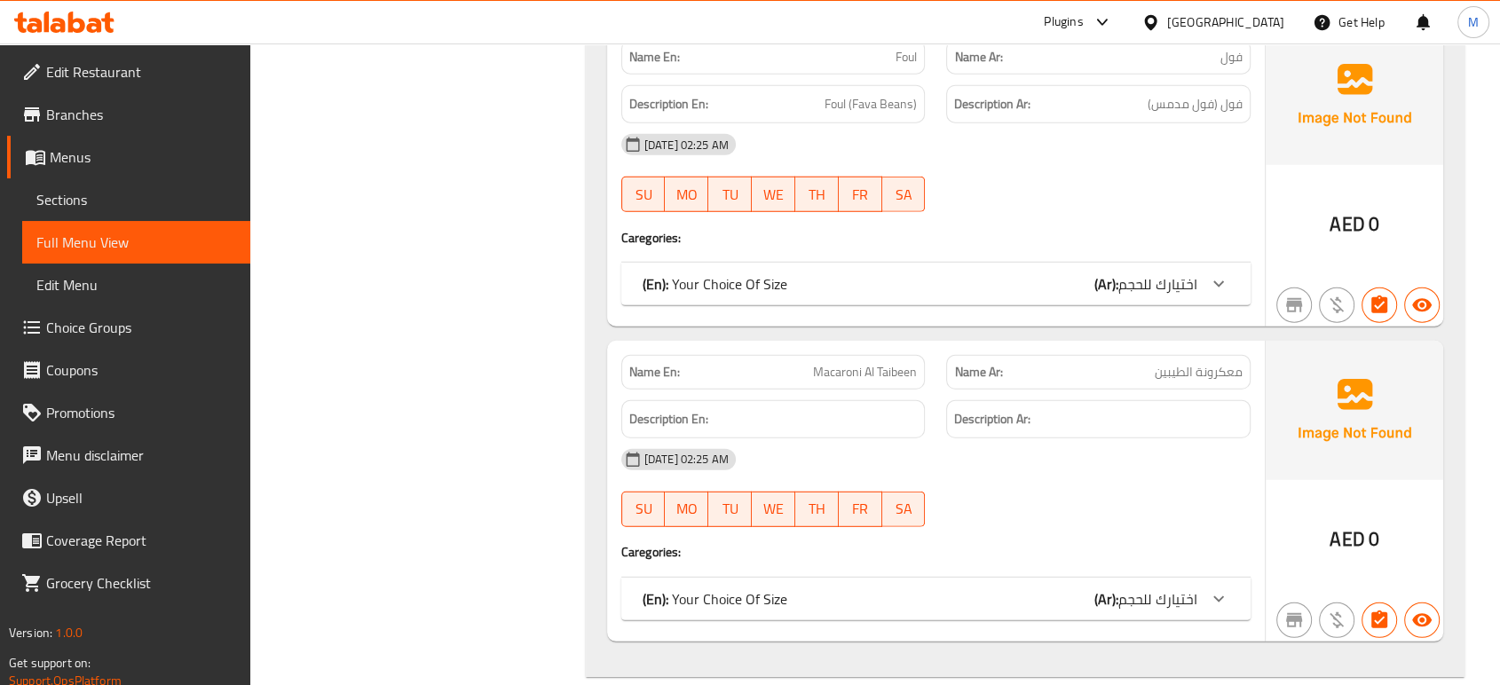
click at [1133, 597] on div "Name En: [PERSON_NAME] Name Ar: معكرونة الطيبين Description En: Description Ar:…" at bounding box center [936, 491] width 658 height 301
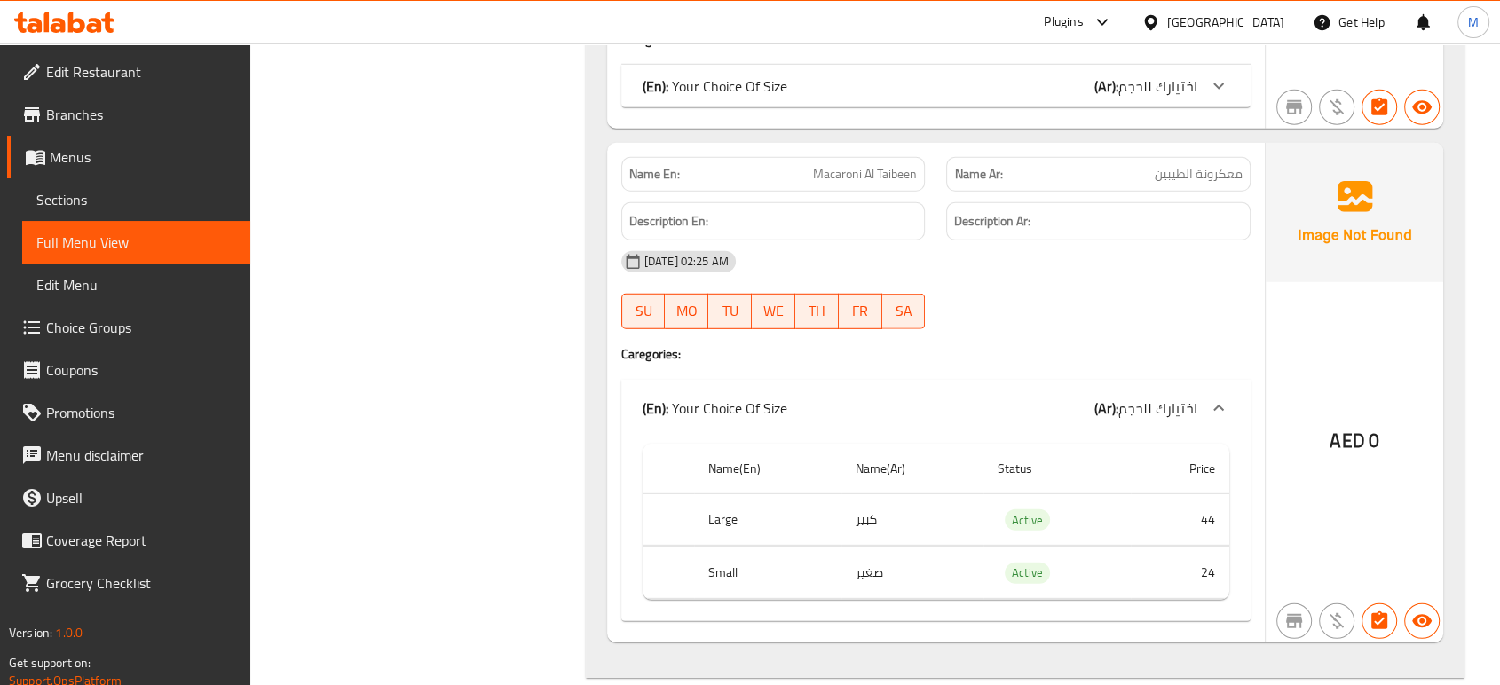
scroll to position [5103, 0]
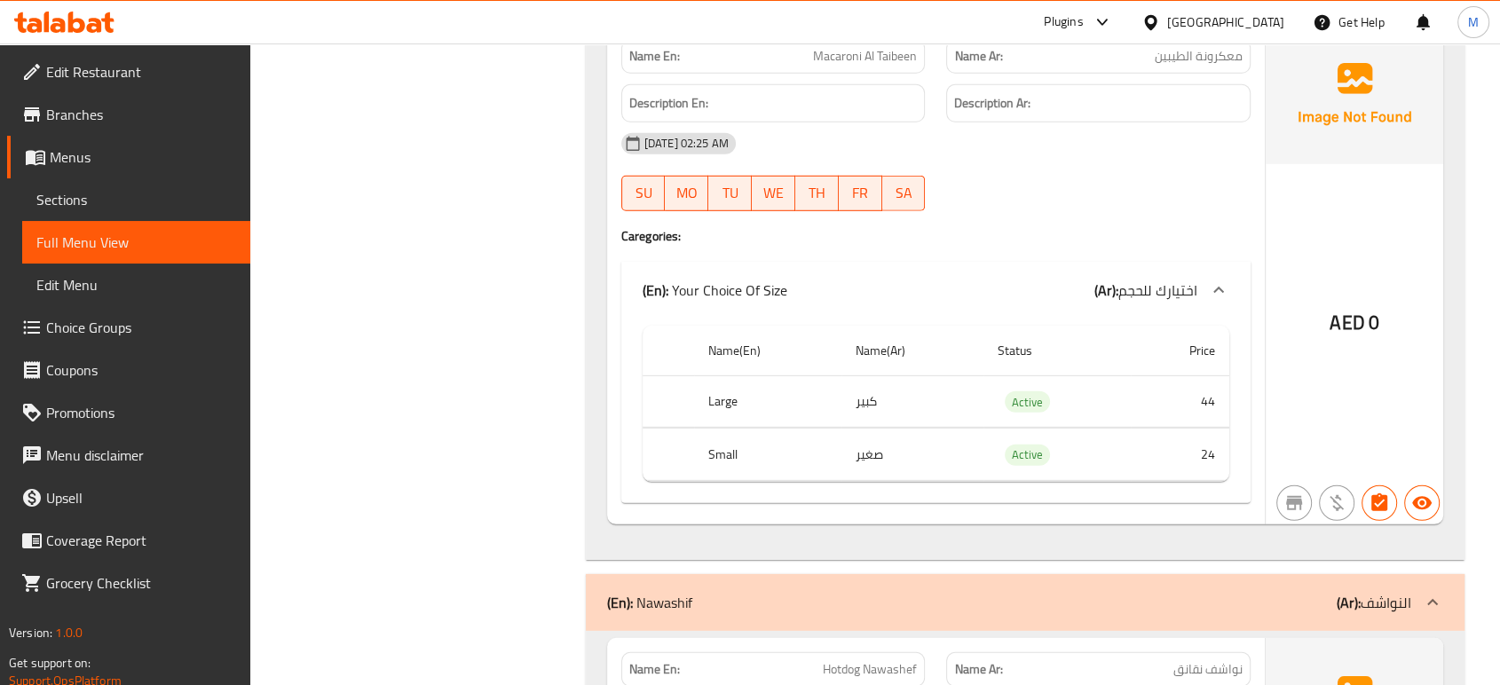
scroll to position [5221, 0]
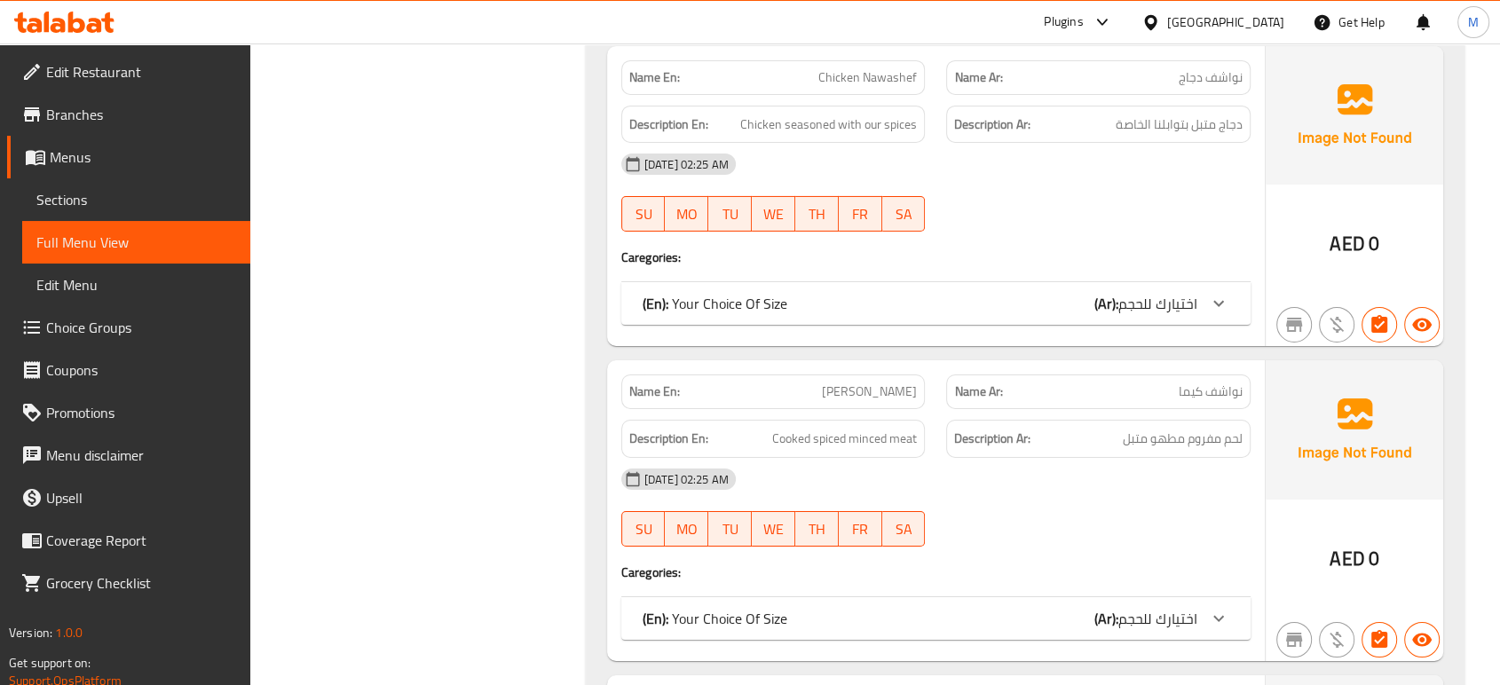
scroll to position [6129, 0]
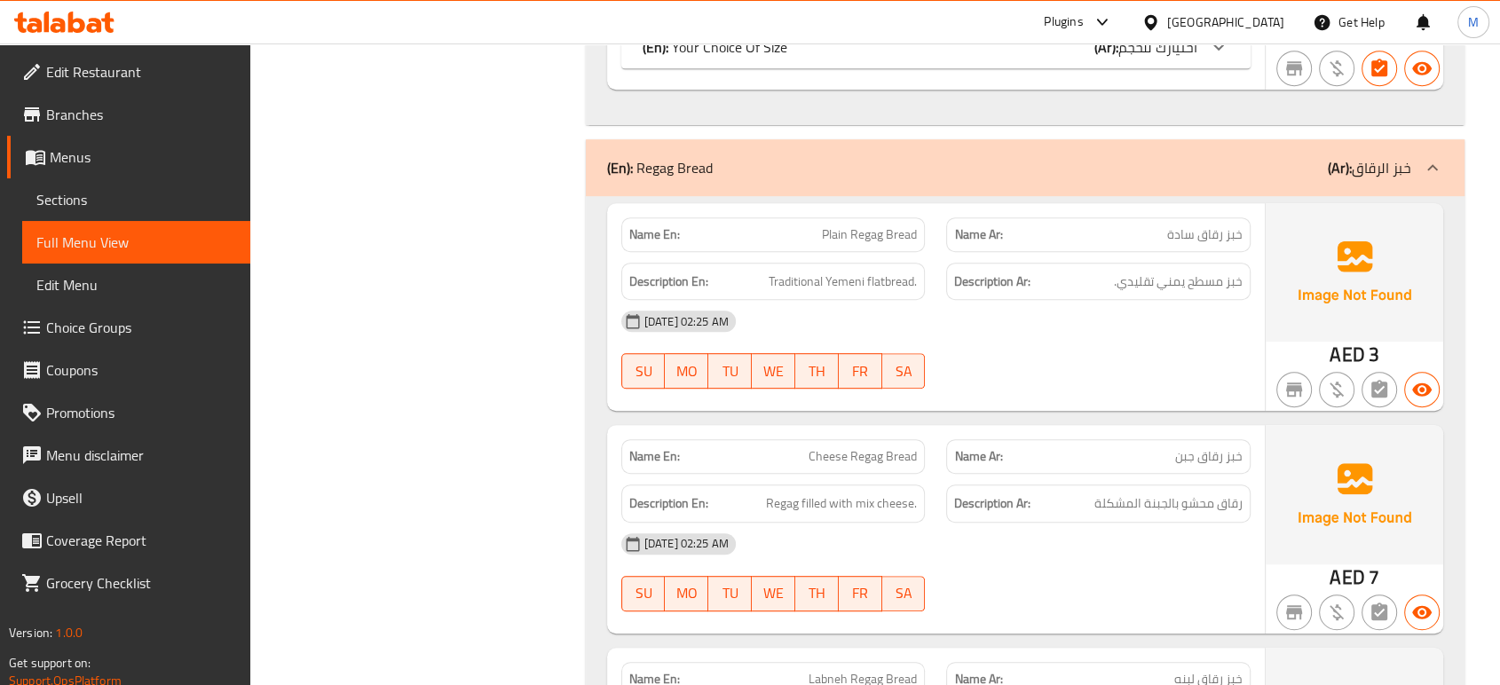
scroll to position [7667, 0]
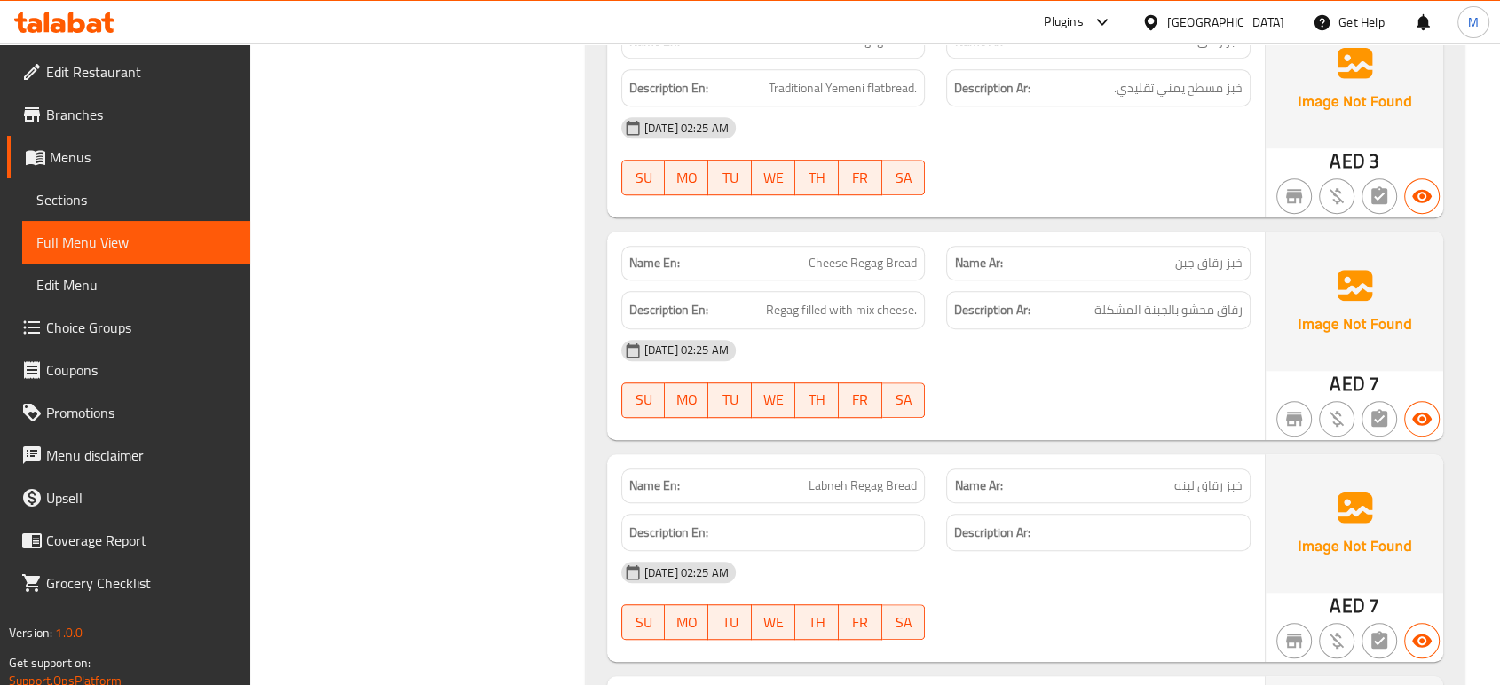
scroll to position [7825, 0]
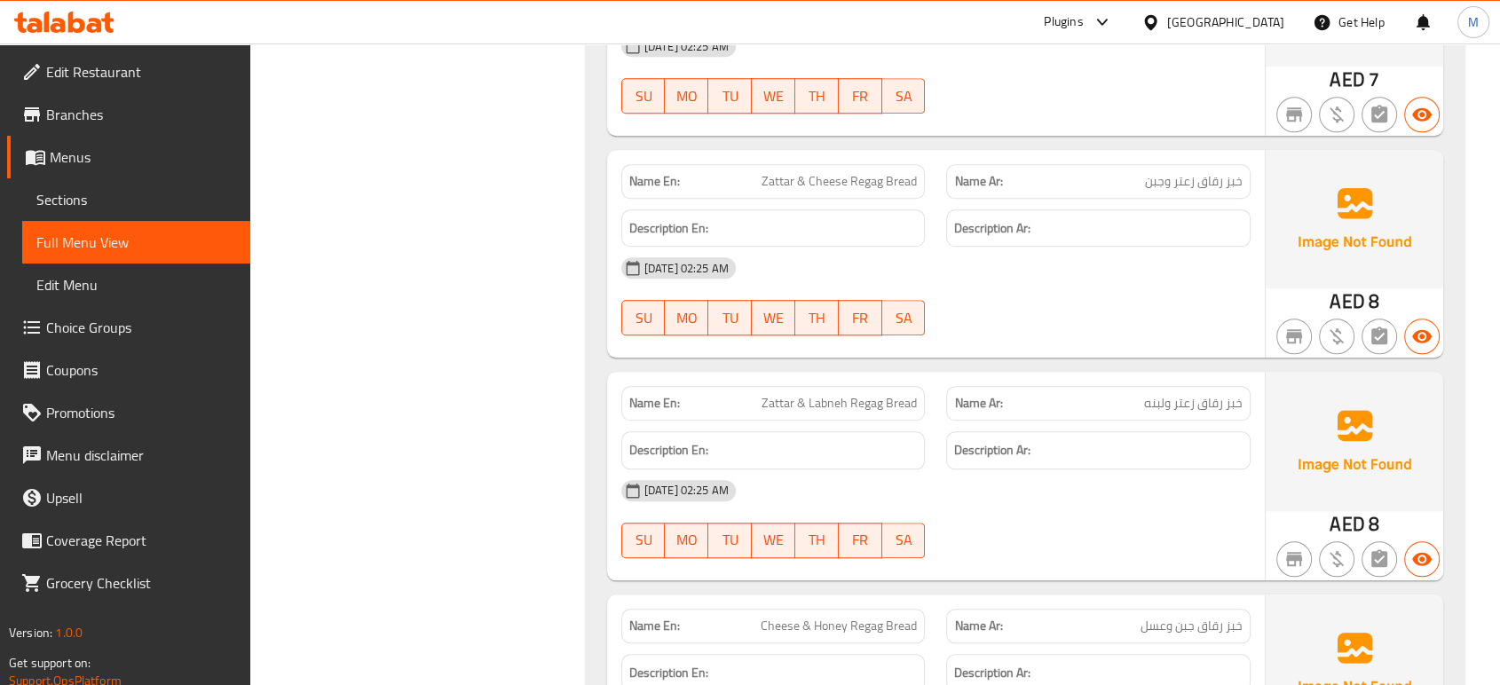
scroll to position [8378, 0]
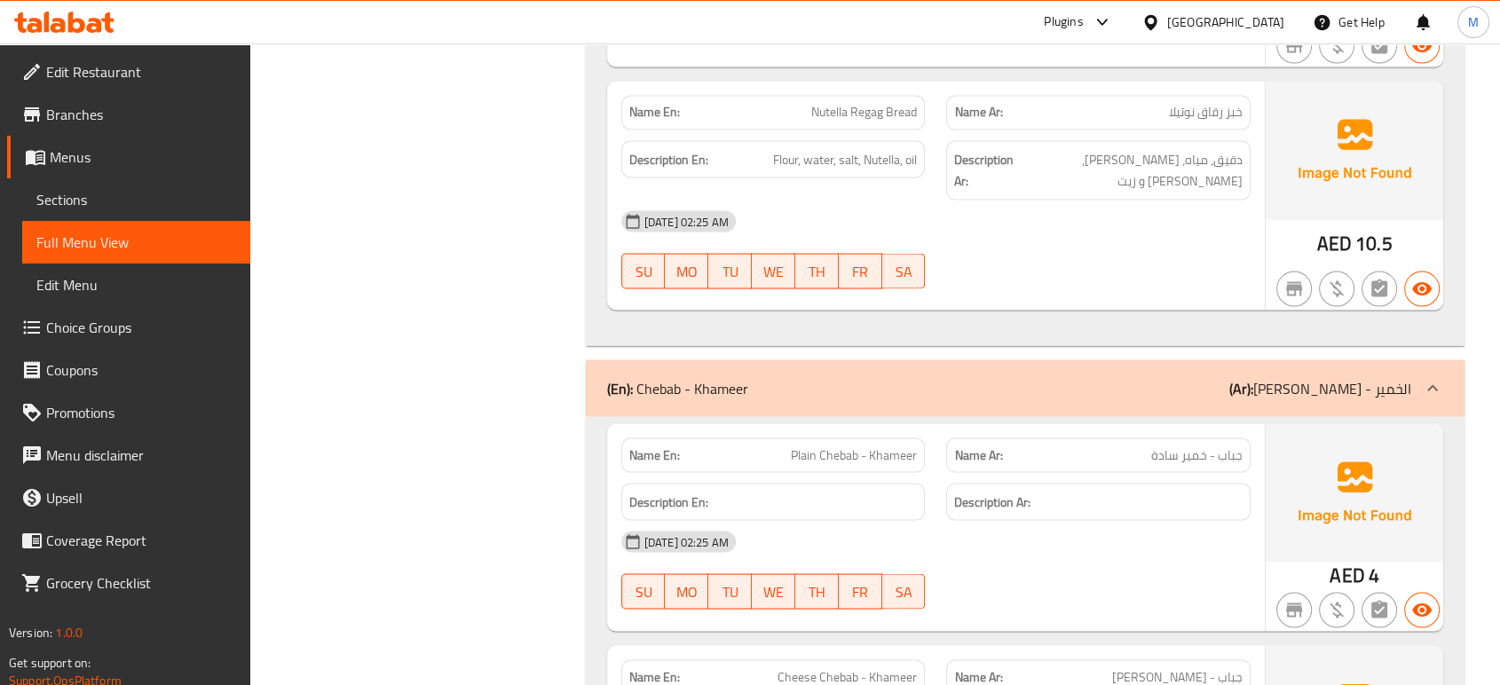
scroll to position [9995, 0]
copy span "Chebab"
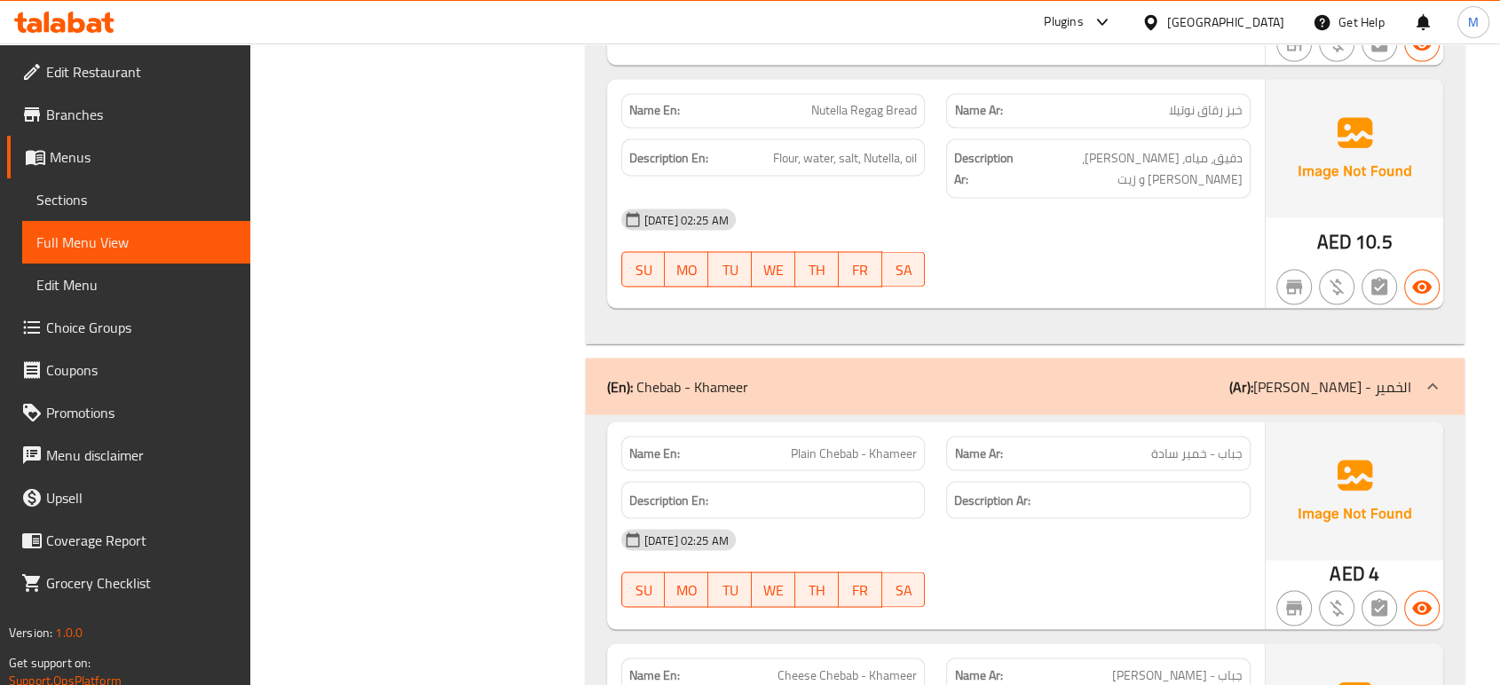
scroll to position [10035, 0]
